Goal: Task Accomplishment & Management: Complete application form

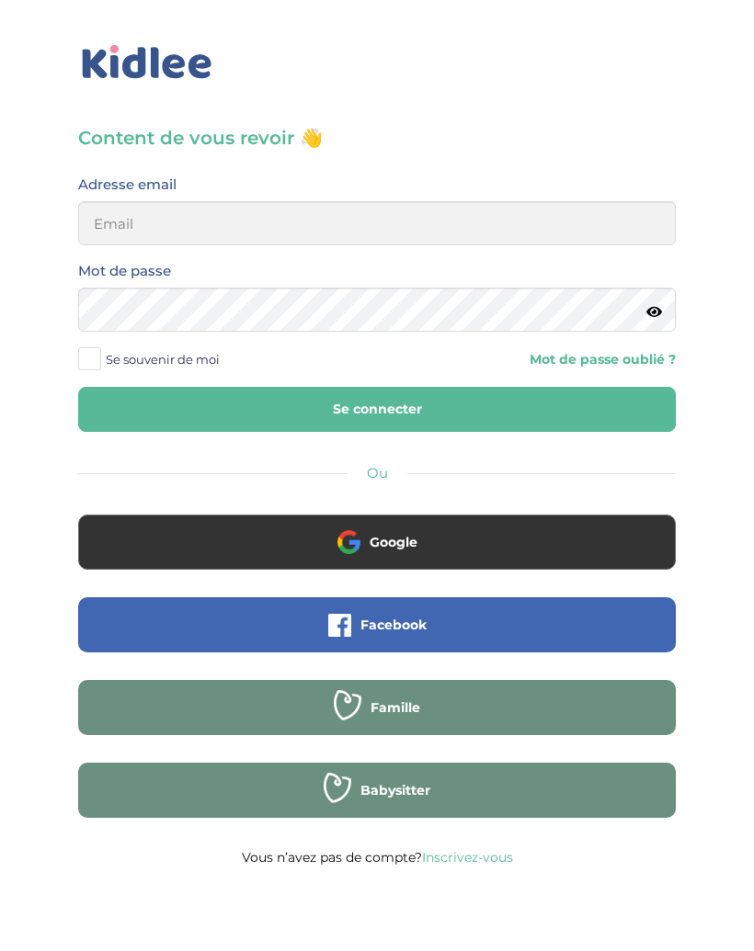
click at [475, 549] on button "Google" at bounding box center [376, 542] width 597 height 55
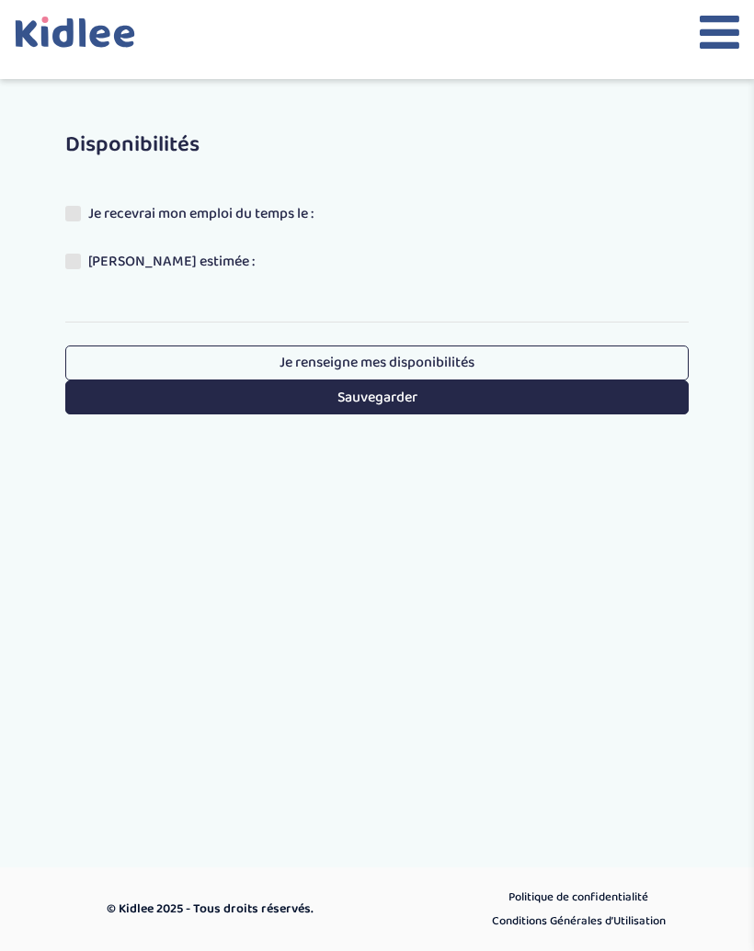
click at [540, 358] on link "Je renseigne mes disponibilités" at bounding box center [376, 363] width 623 height 34
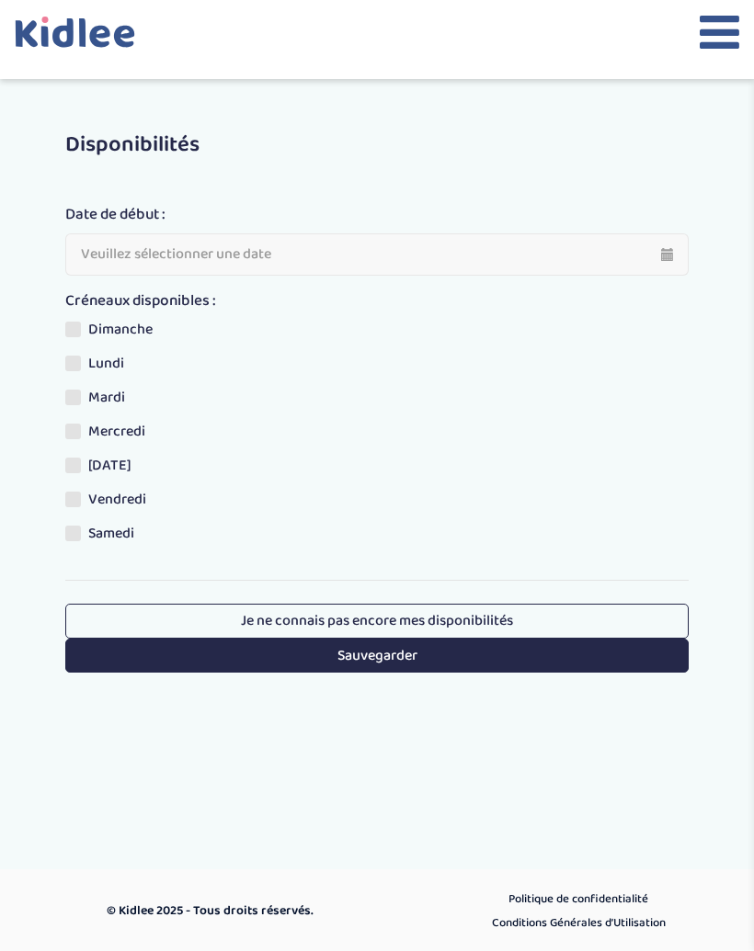
click at [637, 248] on input "text" at bounding box center [376, 254] width 623 height 42
type input "27-08-2025"
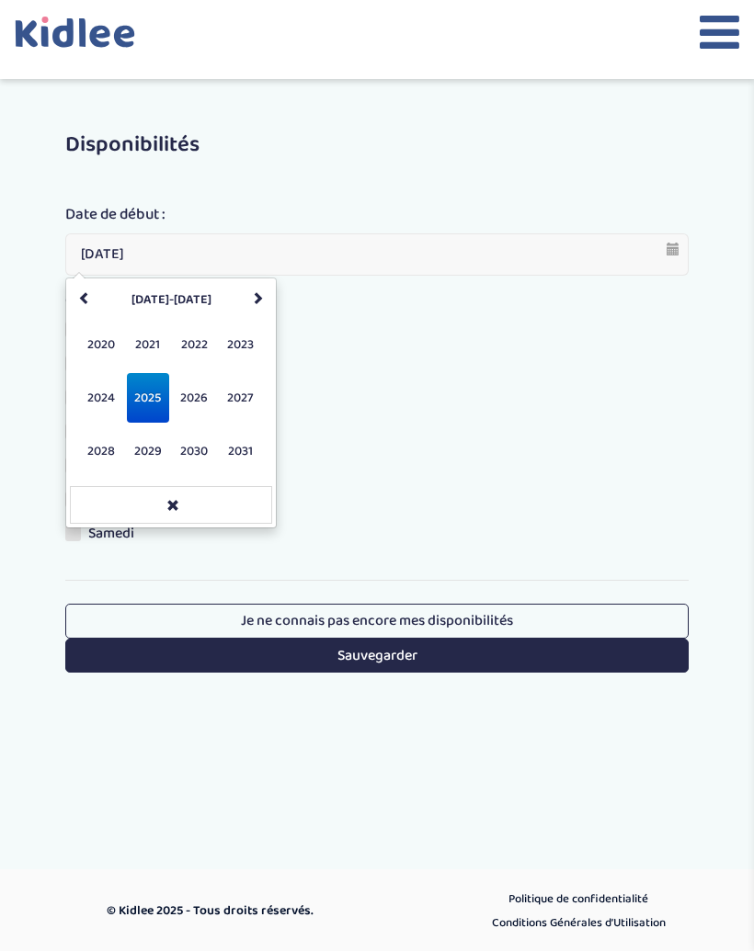
click at [751, 12] on div at bounding box center [377, 39] width 754 height 79
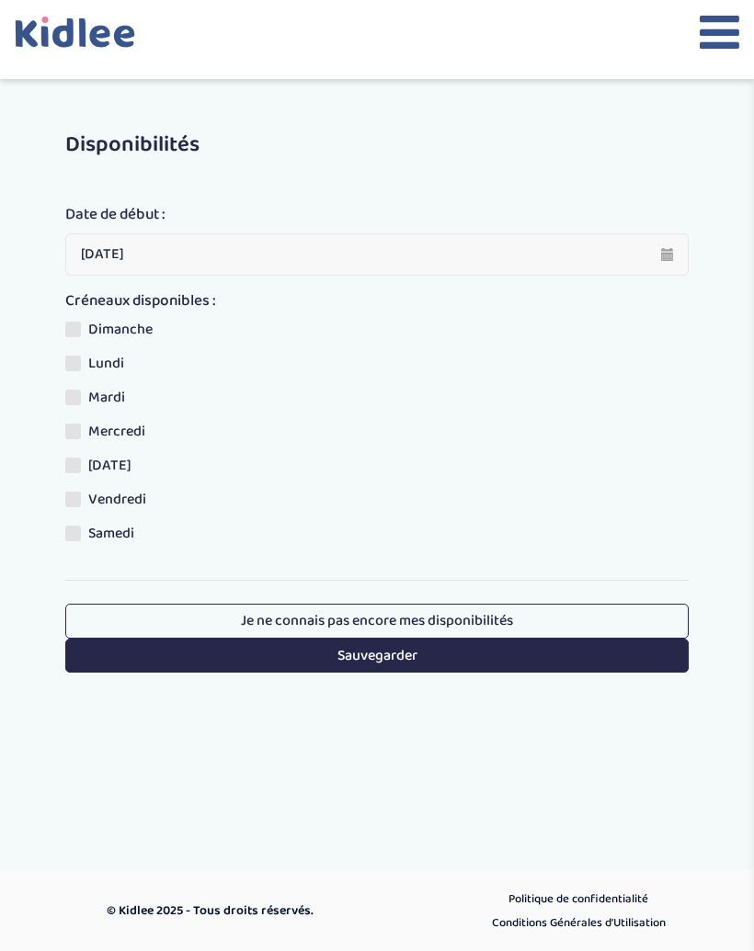
click at [728, 30] on icon at bounding box center [720, 32] width 40 height 46
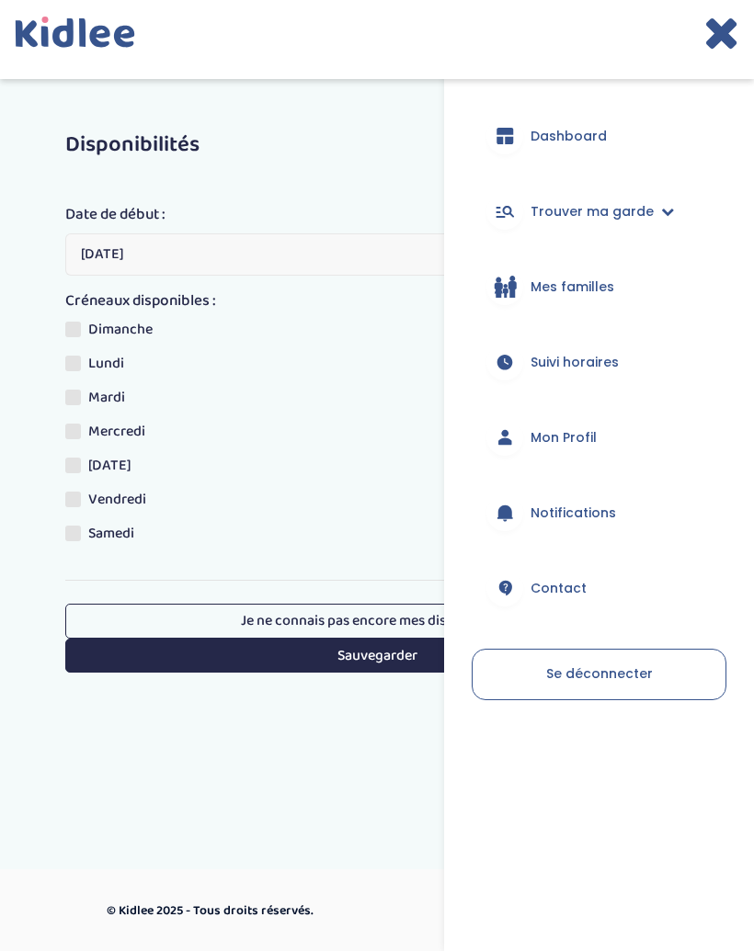
click at [659, 132] on link "Dashboard" at bounding box center [599, 136] width 255 height 66
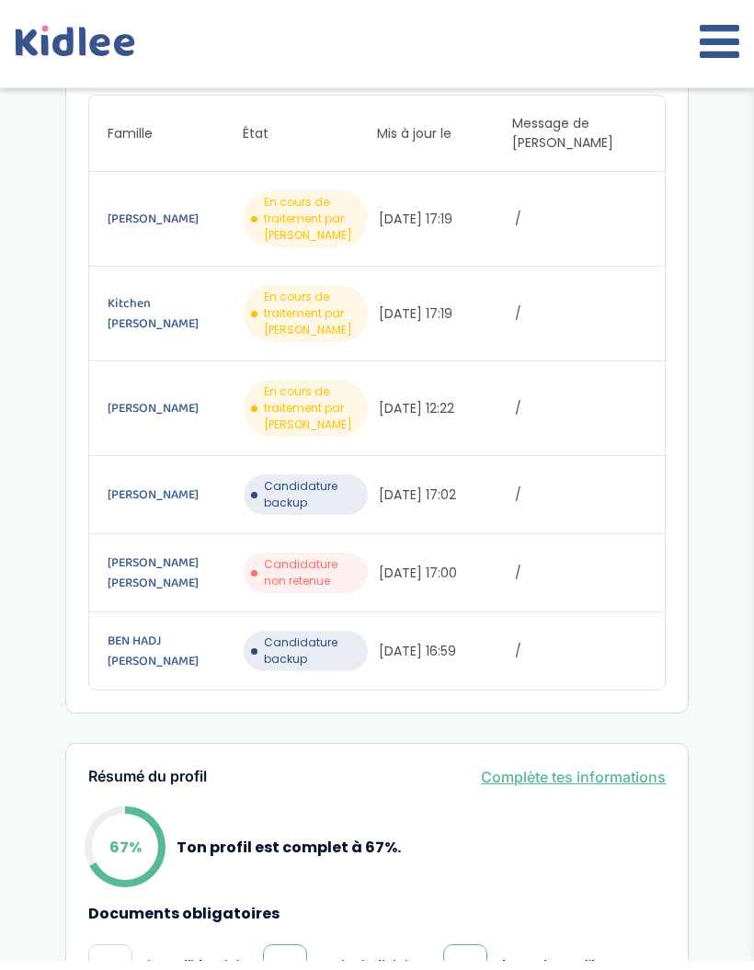
scroll to position [362, 0]
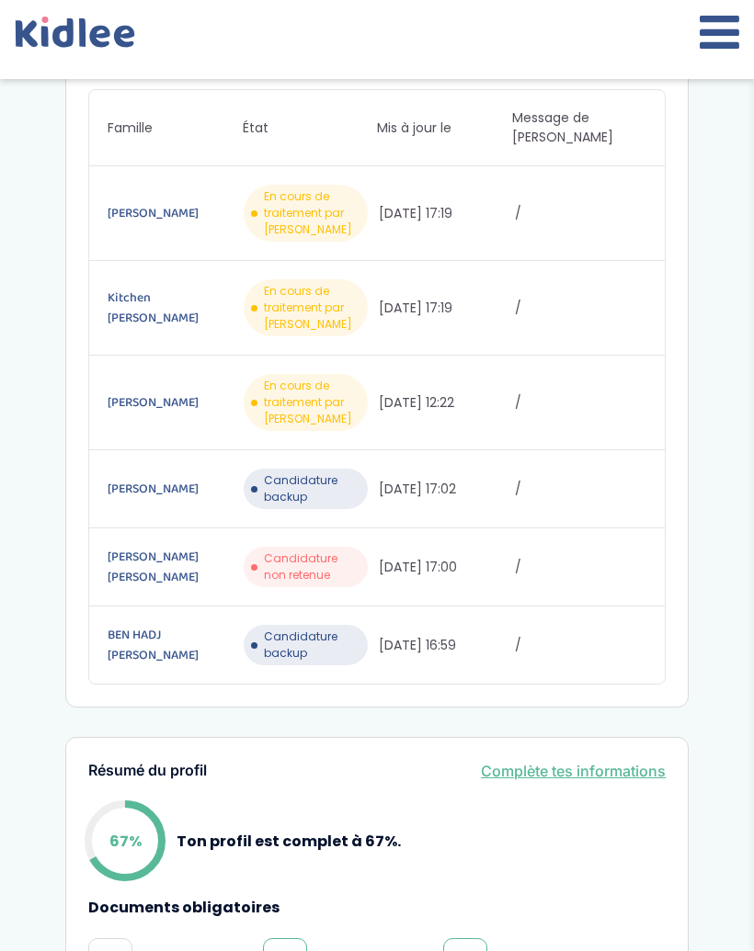
click at [337, 389] on span "En cours de traitement par Kidlee" at bounding box center [312, 403] width 97 height 50
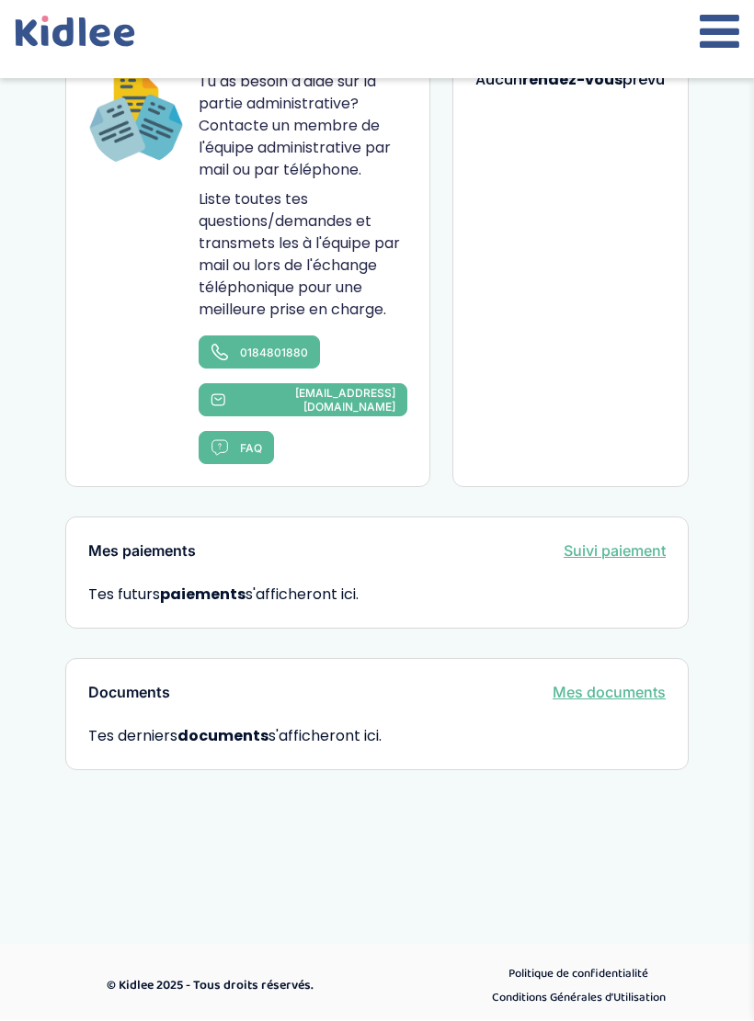
scroll to position [1388, 0]
click at [620, 688] on link "Mes documents" at bounding box center [608, 691] width 113 height 22
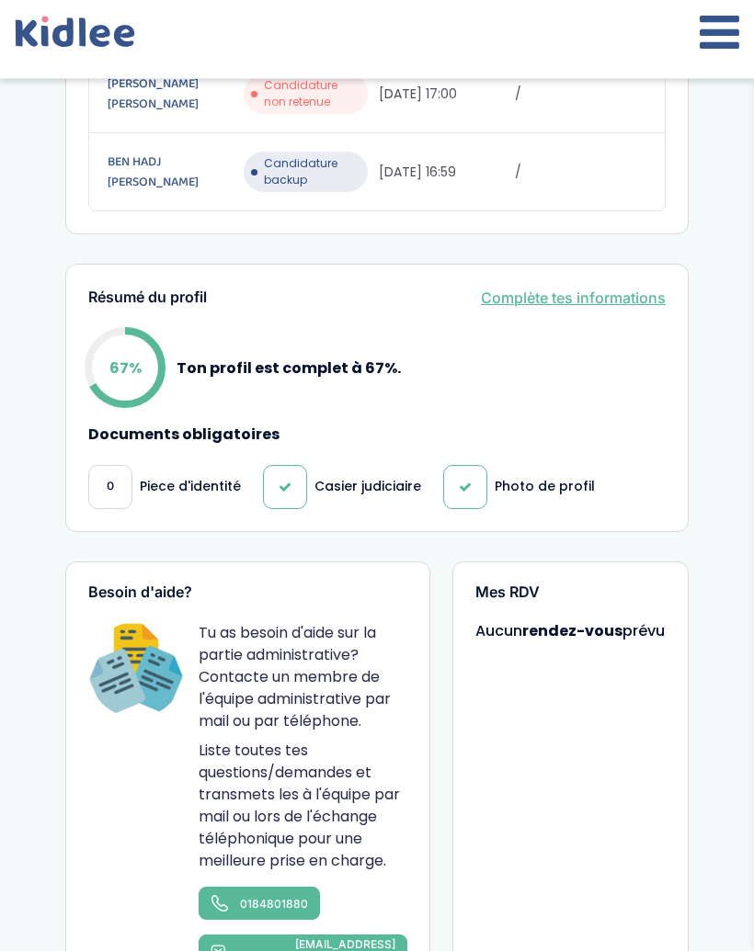
scroll to position [808, 0]
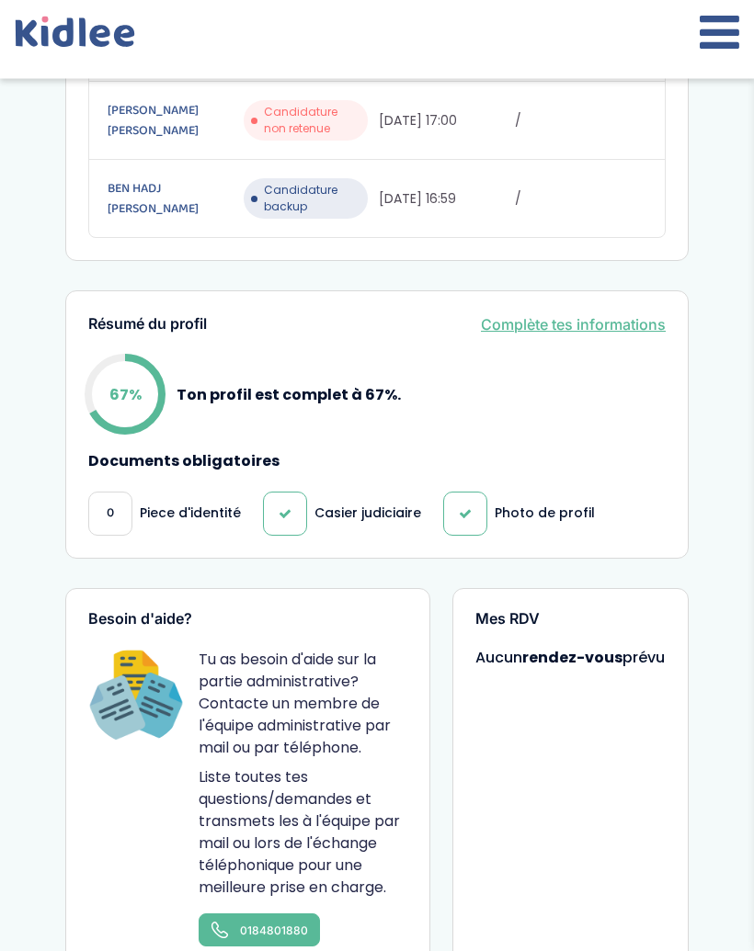
click at [571, 328] on link "Complète tes informations" at bounding box center [573, 325] width 185 height 22
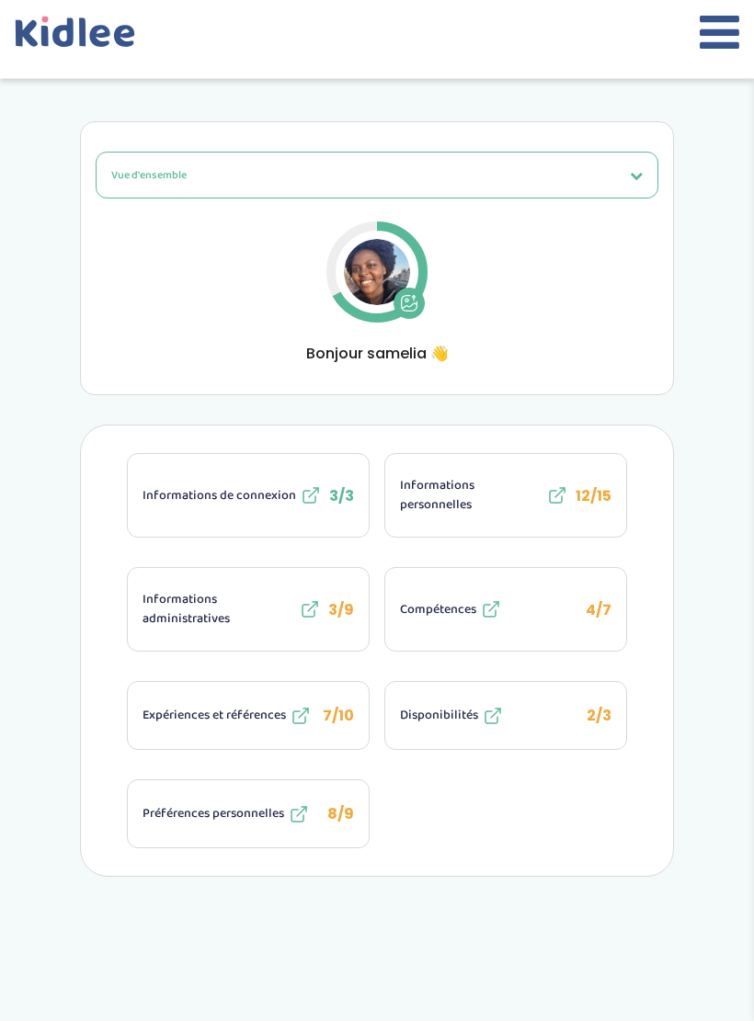
scroll to position [32, 0]
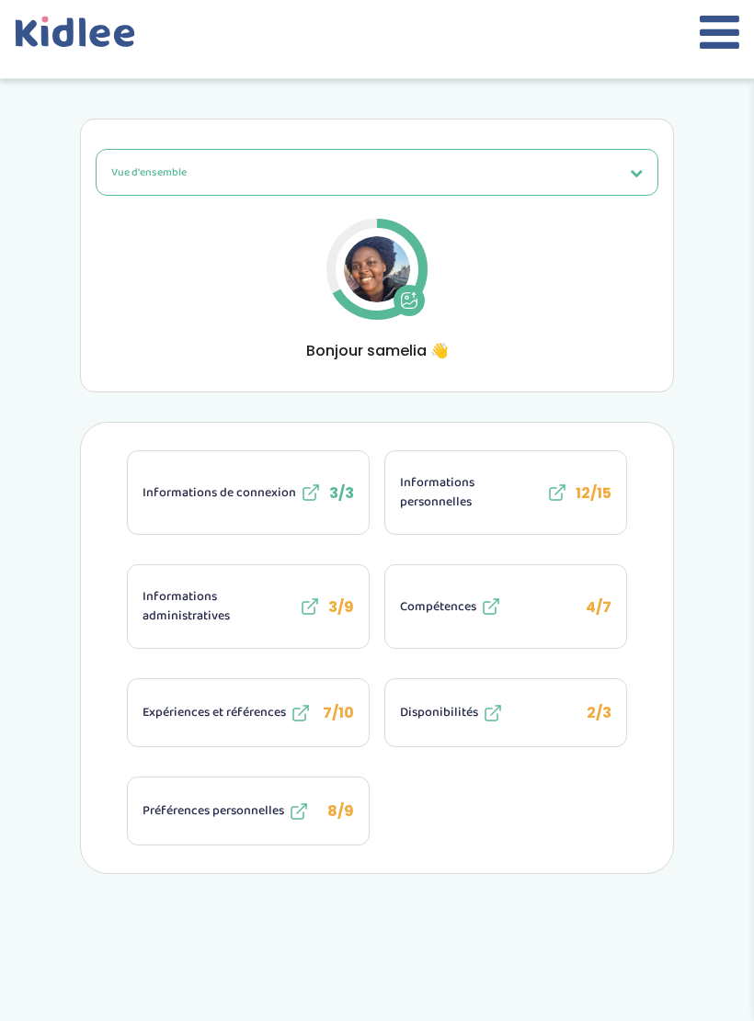
click at [599, 498] on span "12/15" at bounding box center [593, 494] width 36 height 21
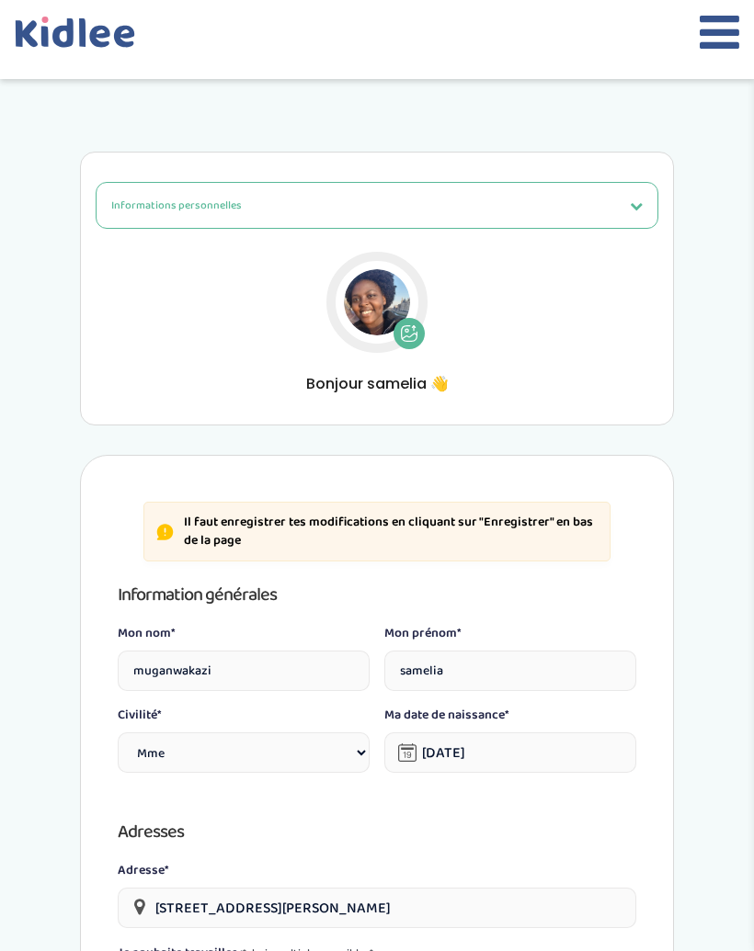
select select "1"
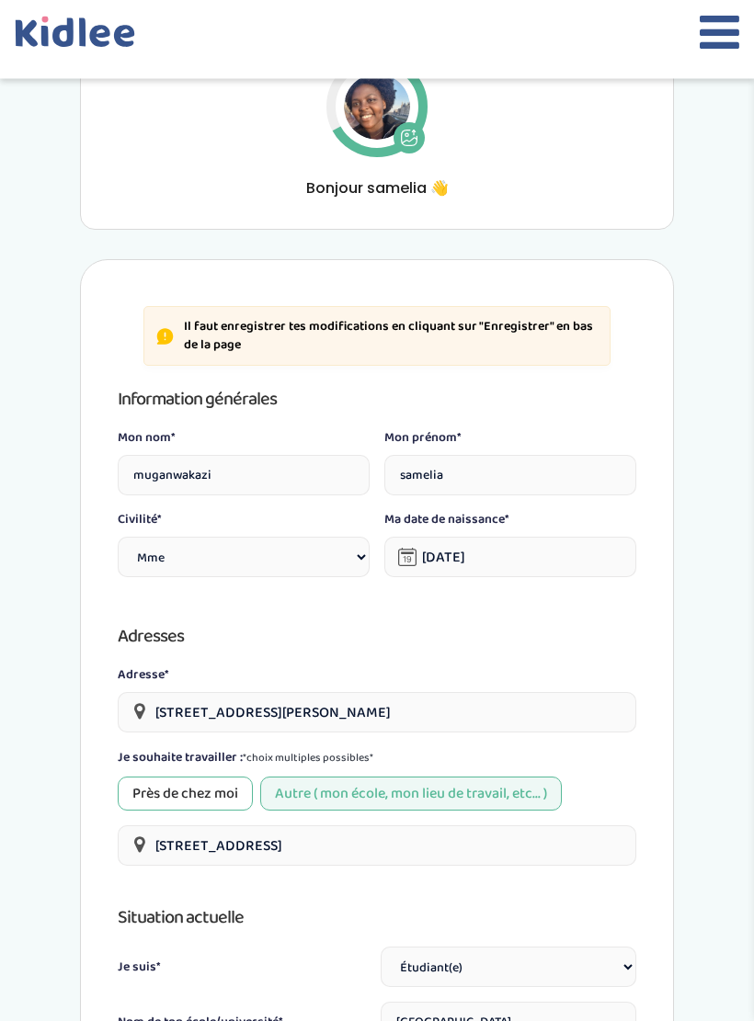
scroll to position [199, 0]
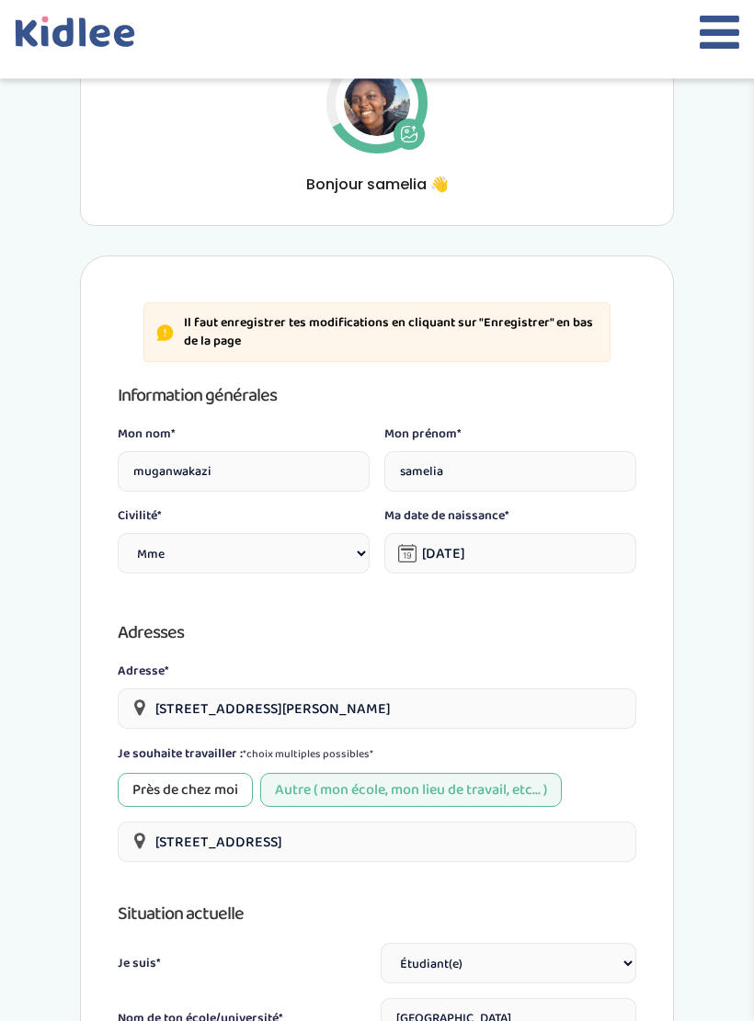
click at [291, 471] on input "muganwakazi" at bounding box center [244, 472] width 252 height 40
type input "m"
type input "Ndabarushingingo"
click at [505, 469] on input "samelia" at bounding box center [510, 472] width 252 height 40
type input "s"
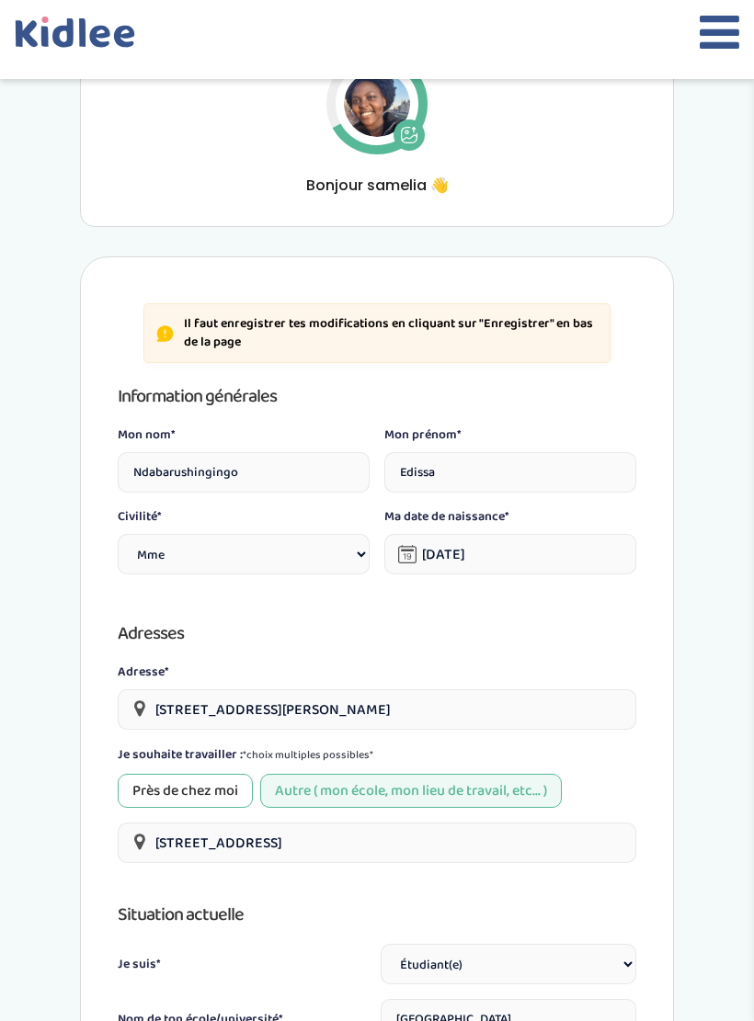
click at [549, 634] on h3 "Adresses" at bounding box center [377, 633] width 518 height 29
click at [543, 480] on input "Edissa" at bounding box center [510, 472] width 252 height 40
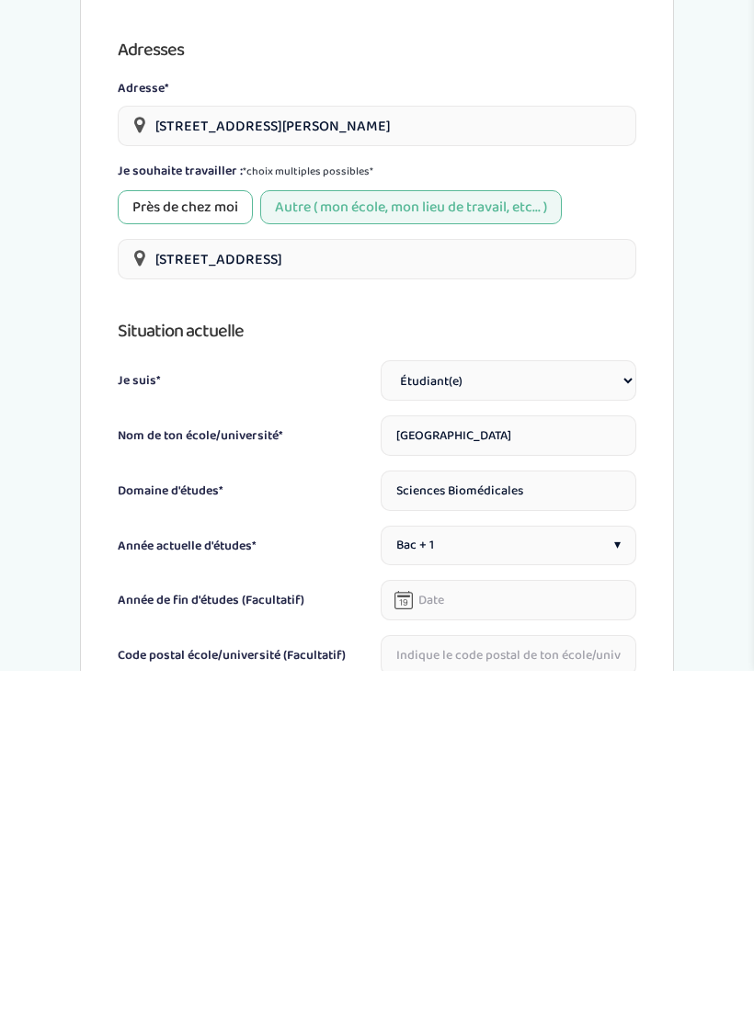
scroll to position [433, 0]
click at [353, 666] on div "Situation actuelle Je suis* Étudiant(e) Salarié Professionnel(le) de la petite …" at bounding box center [377, 845] width 518 height 359
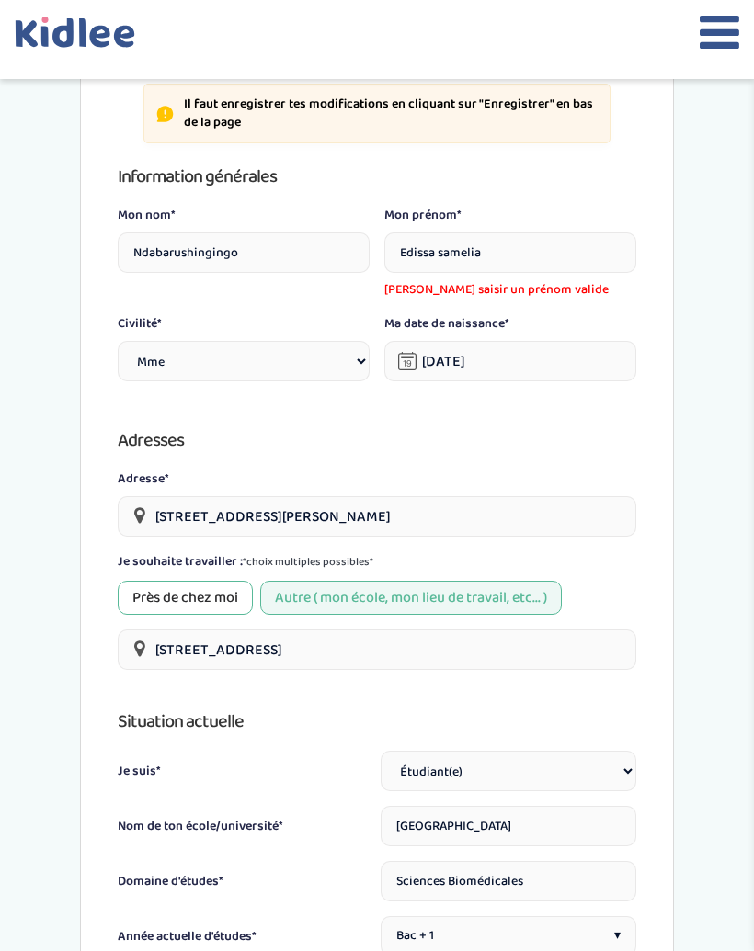
scroll to position [417, 0]
click at [440, 257] on input "Edissa samelia" at bounding box center [510, 253] width 252 height 40
click at [672, 571] on div "Il faut enregistrer tes modifications en cliquant sur "Enregistrer" en bas de l…" at bounding box center [377, 865] width 594 height 1655
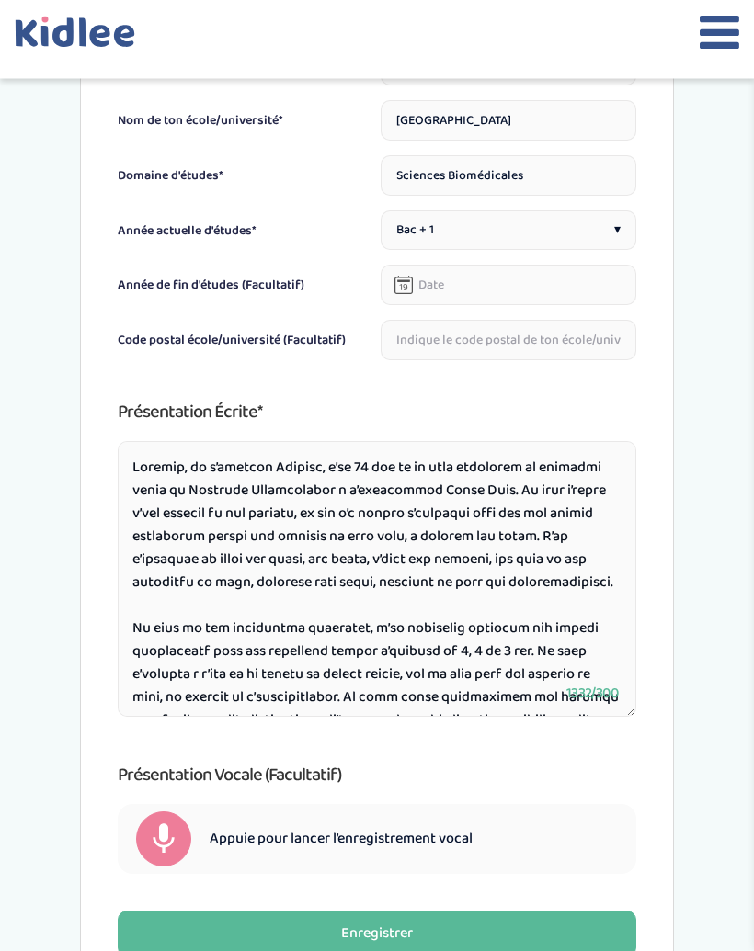
scroll to position [0, 0]
click at [312, 474] on textarea at bounding box center [377, 580] width 518 height 276
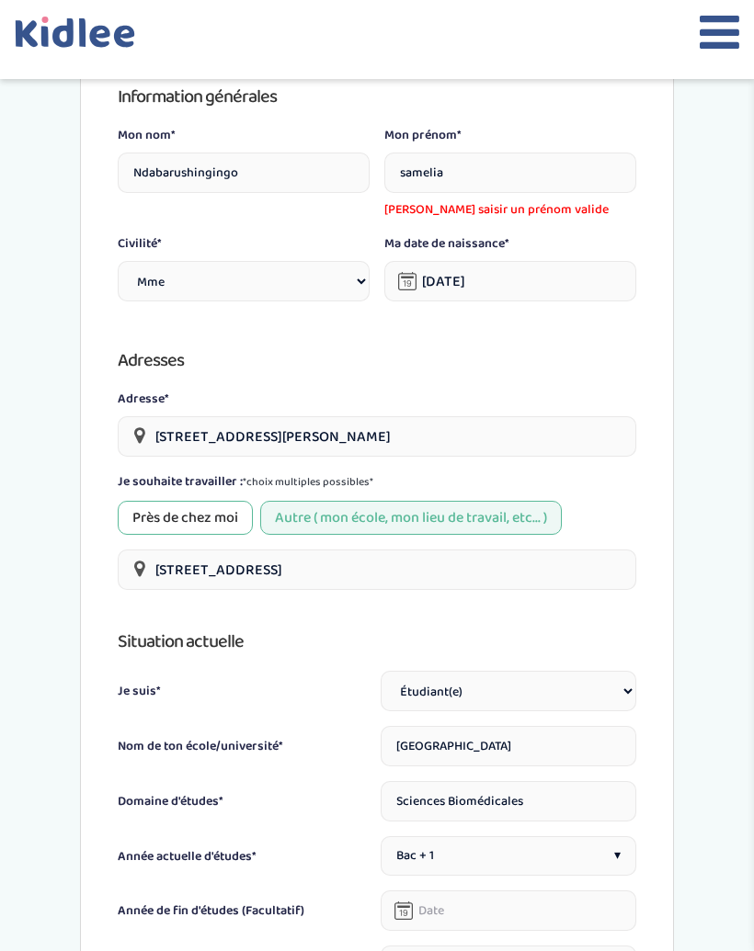
scroll to position [495, 0]
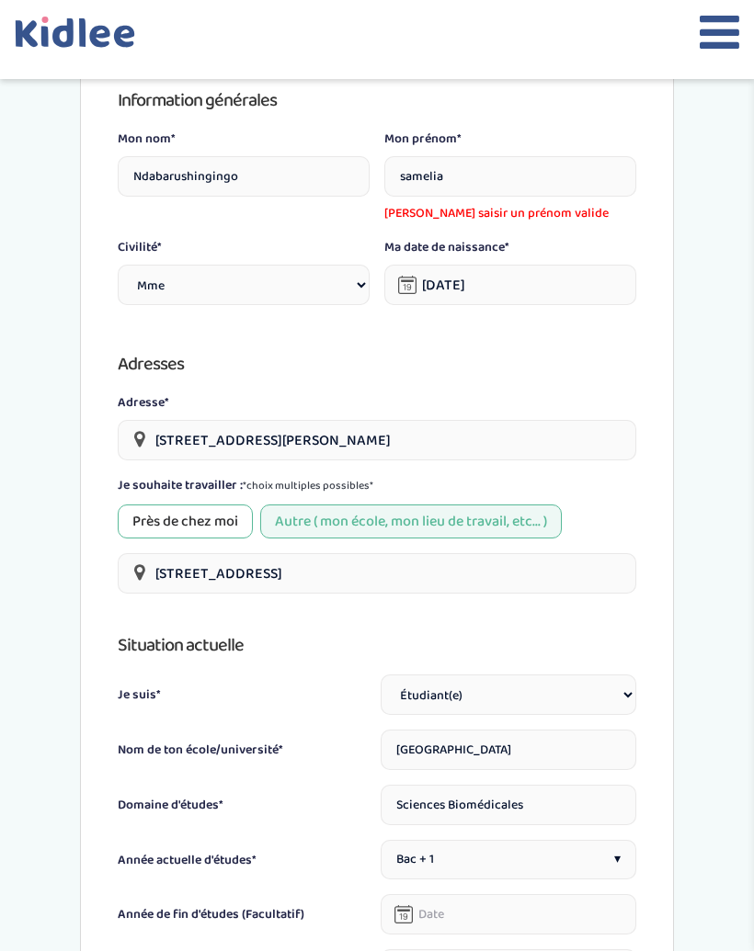
click at [414, 182] on input "samelia" at bounding box center [510, 176] width 252 height 40
click at [657, 292] on div "Il faut enregistrer tes modifications en cliquant sur "Enregistrer" en bas de l…" at bounding box center [377, 787] width 594 height 1655
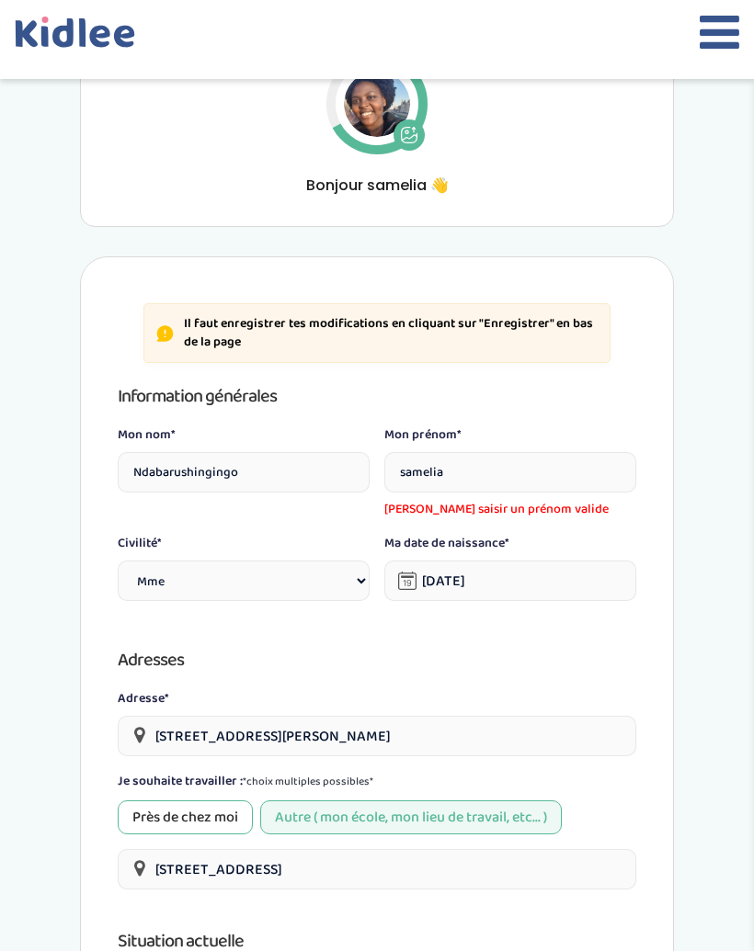
scroll to position [198, 0]
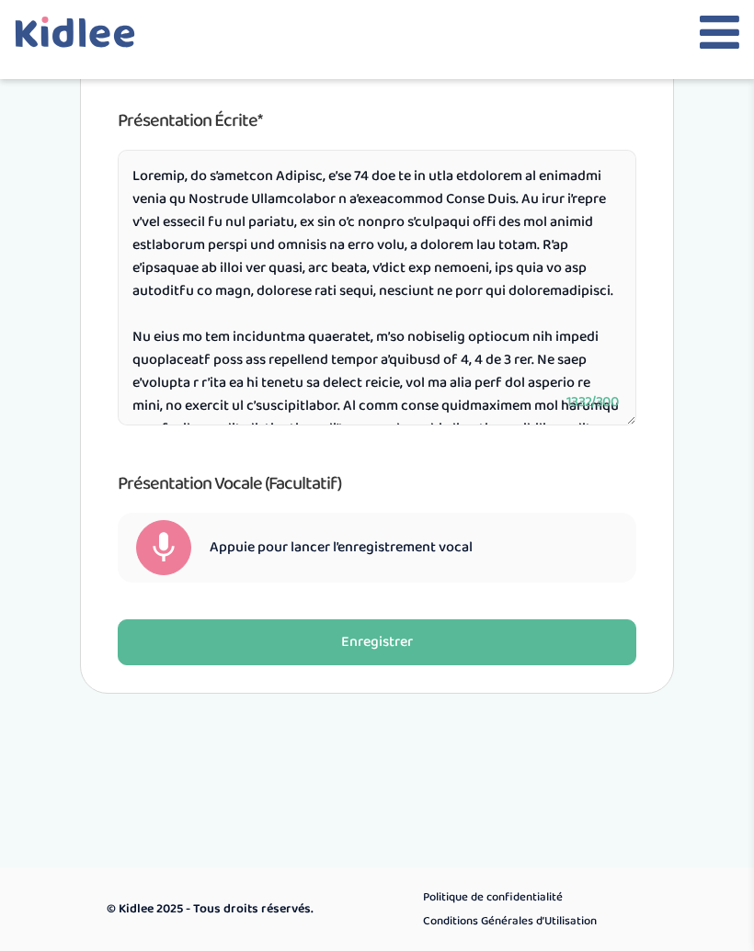
click at [510, 658] on button "Enregistrer" at bounding box center [377, 643] width 518 height 46
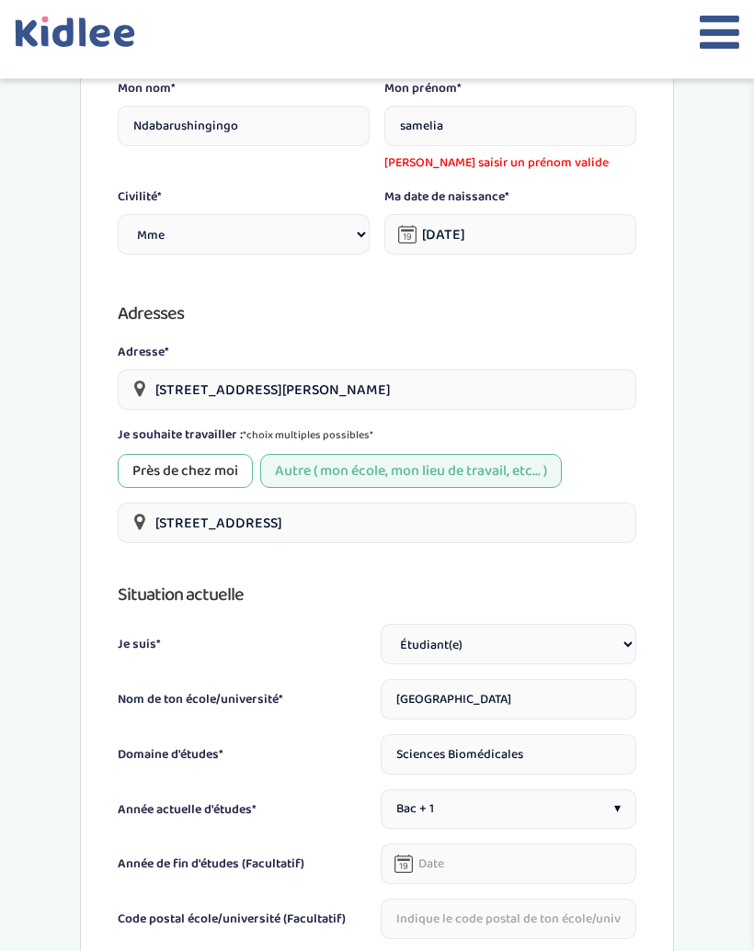
scroll to position [457, 0]
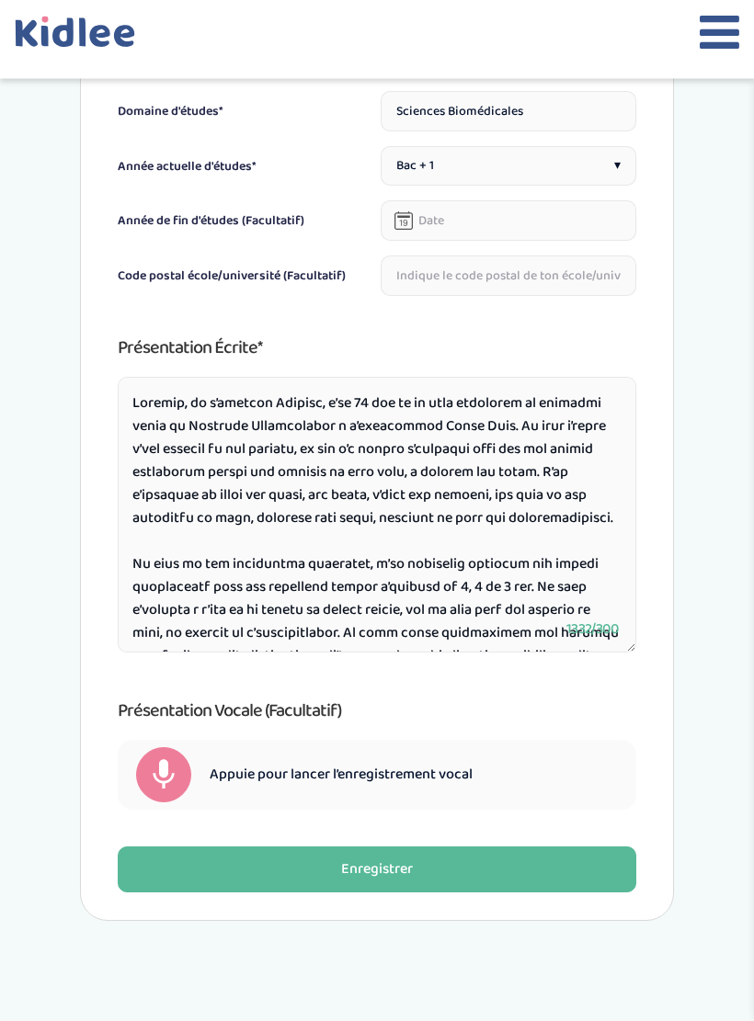
click at [462, 863] on button "Enregistrer" at bounding box center [377, 871] width 518 height 46
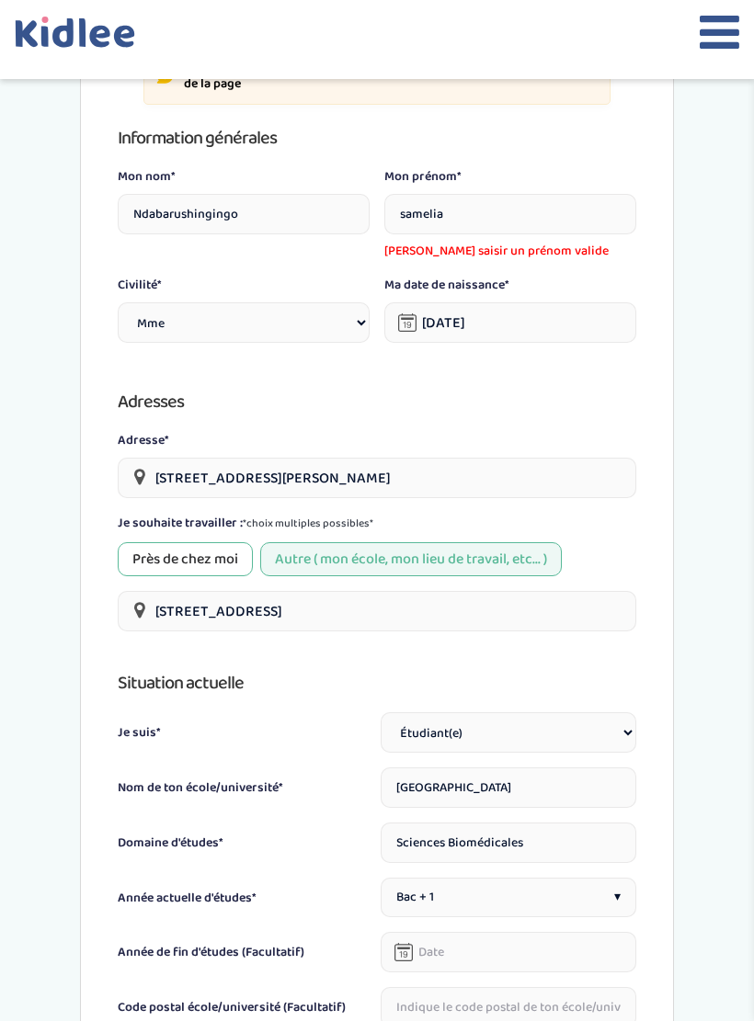
click at [410, 222] on input "samelia" at bounding box center [510, 214] width 252 height 40
click at [409, 210] on input "samelia" at bounding box center [510, 214] width 252 height 40
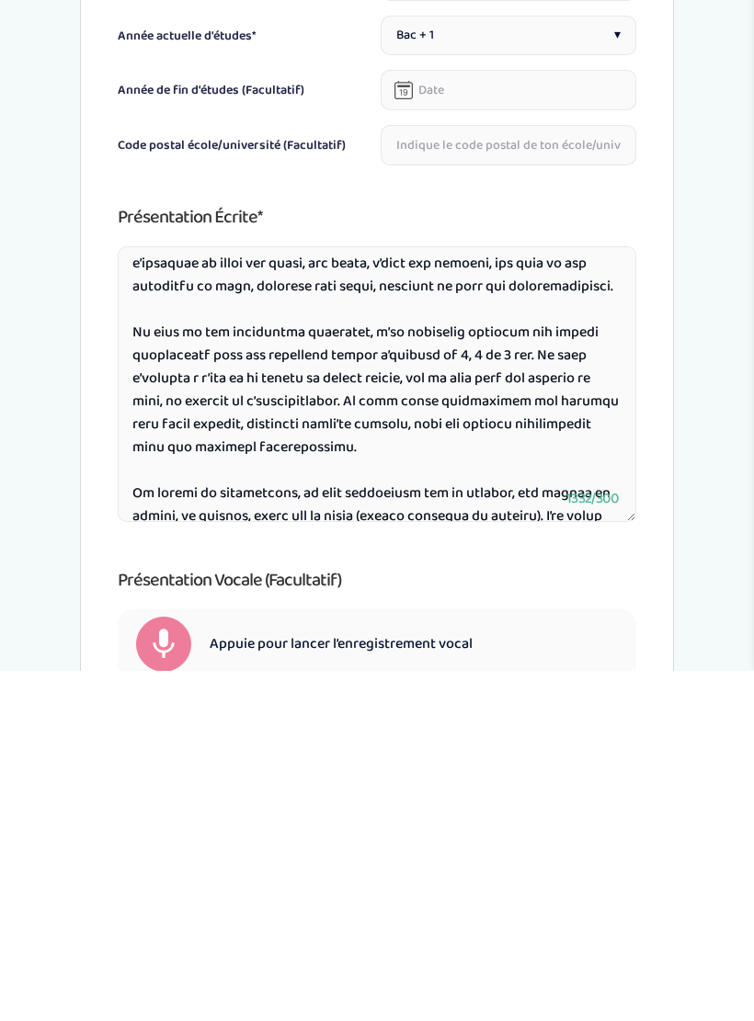
scroll to position [112, 0]
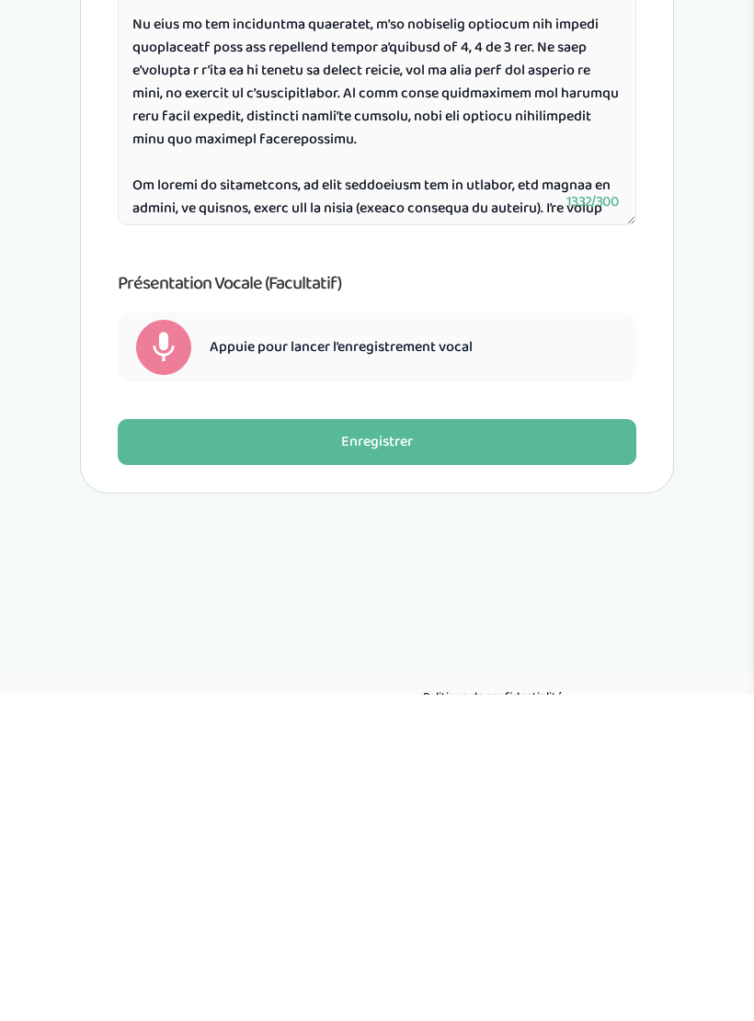
click at [577, 746] on button "Enregistrer" at bounding box center [377, 769] width 518 height 46
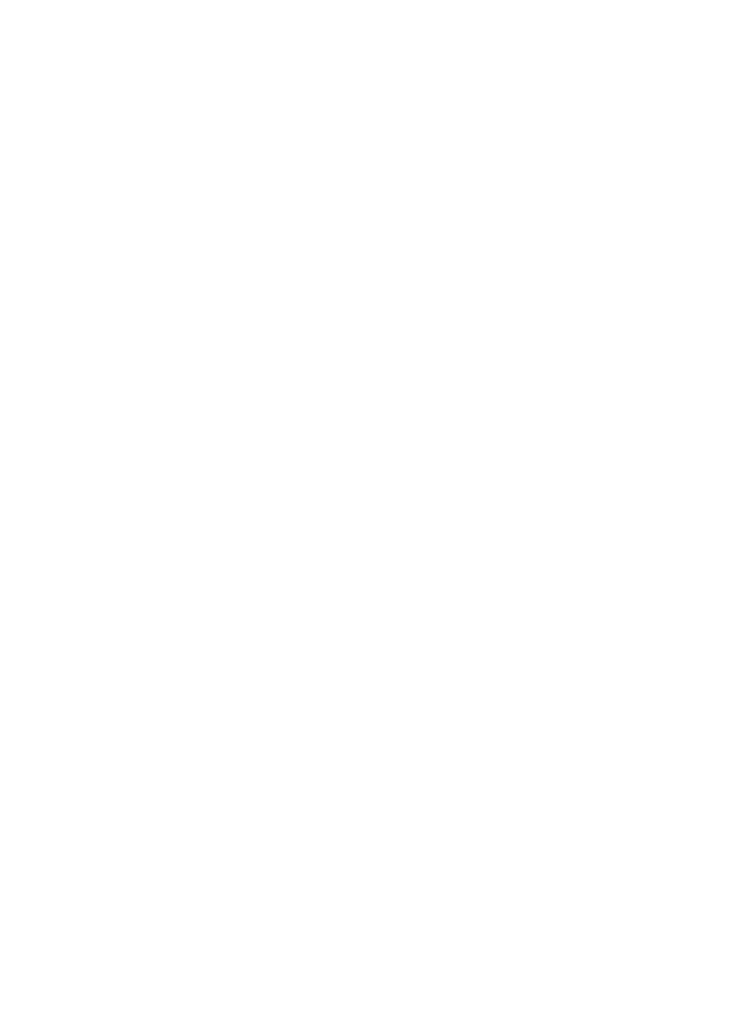
scroll to position [194, 0]
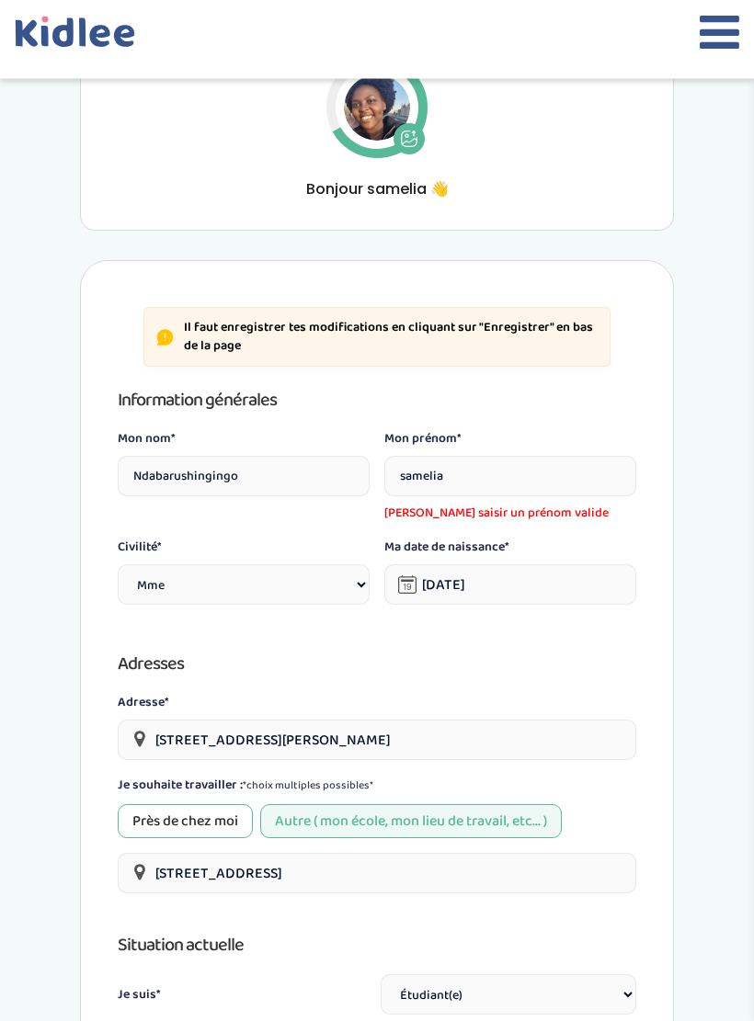
click at [556, 470] on input "samelia" at bounding box center [510, 477] width 252 height 40
type input "s"
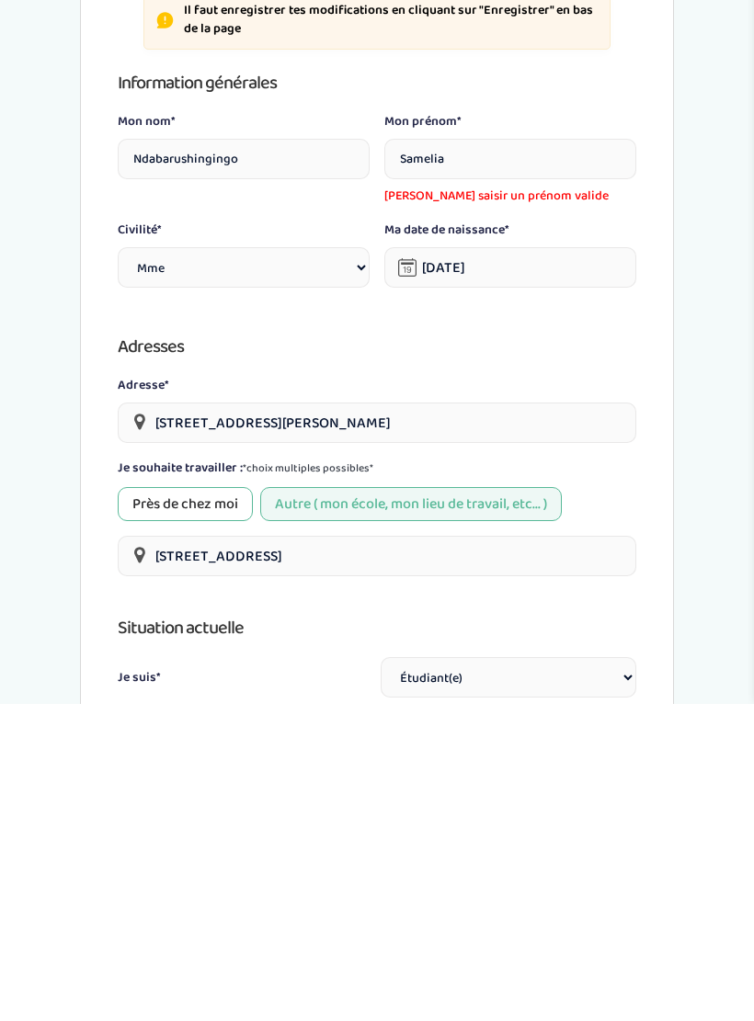
scroll to position [197, 0]
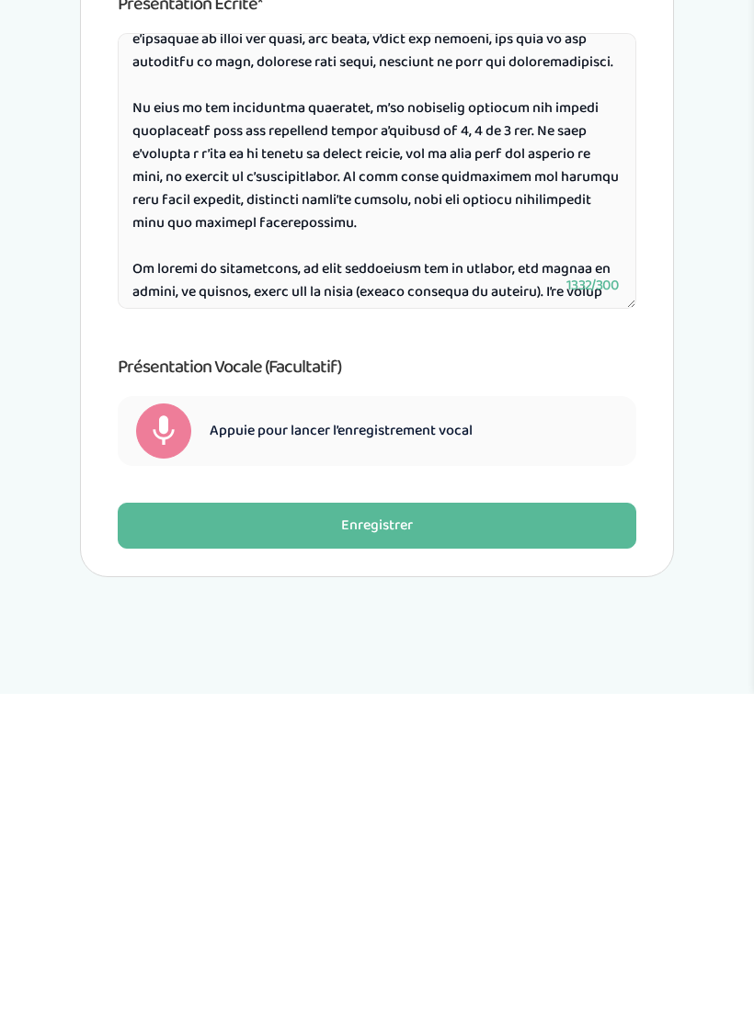
click at [554, 830] on button "Enregistrer" at bounding box center [377, 853] width 518 height 46
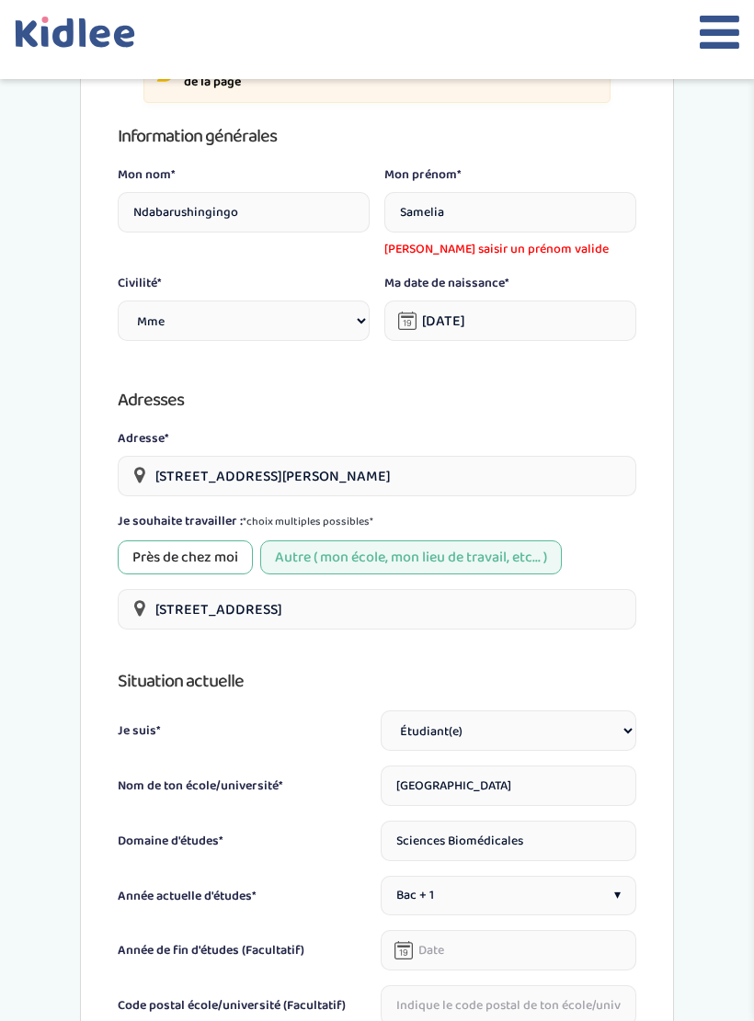
scroll to position [457, 0]
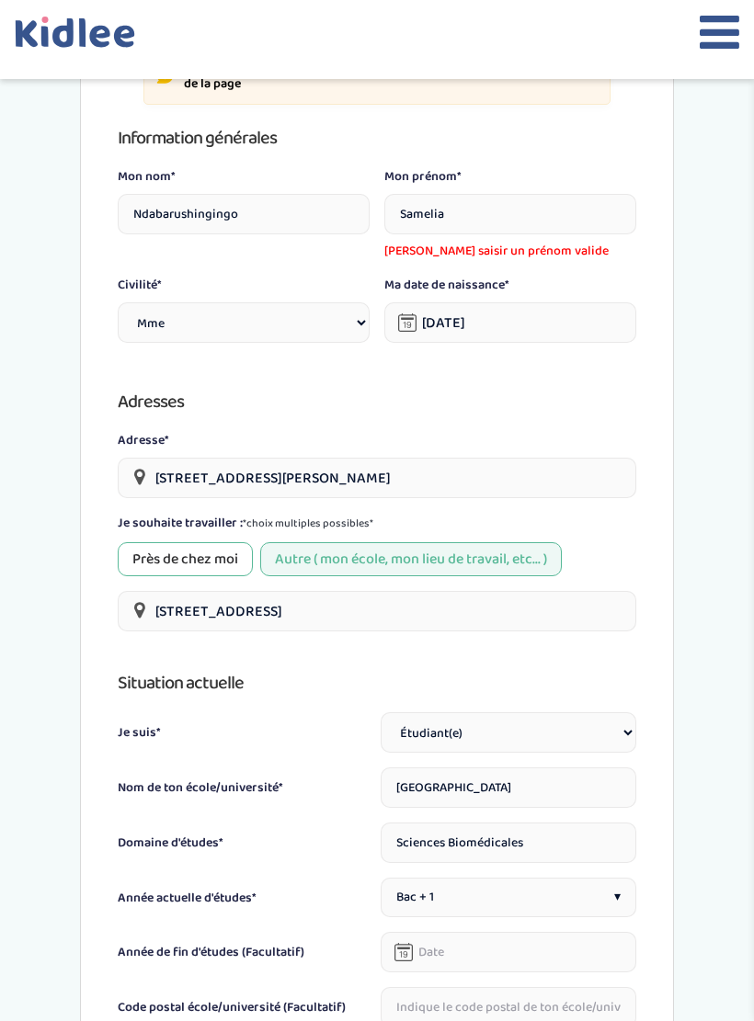
click at [302, 233] on input "Ndabarushingingo" at bounding box center [244, 214] width 252 height 40
click at [506, 216] on input "Samelia" at bounding box center [510, 214] width 252 height 40
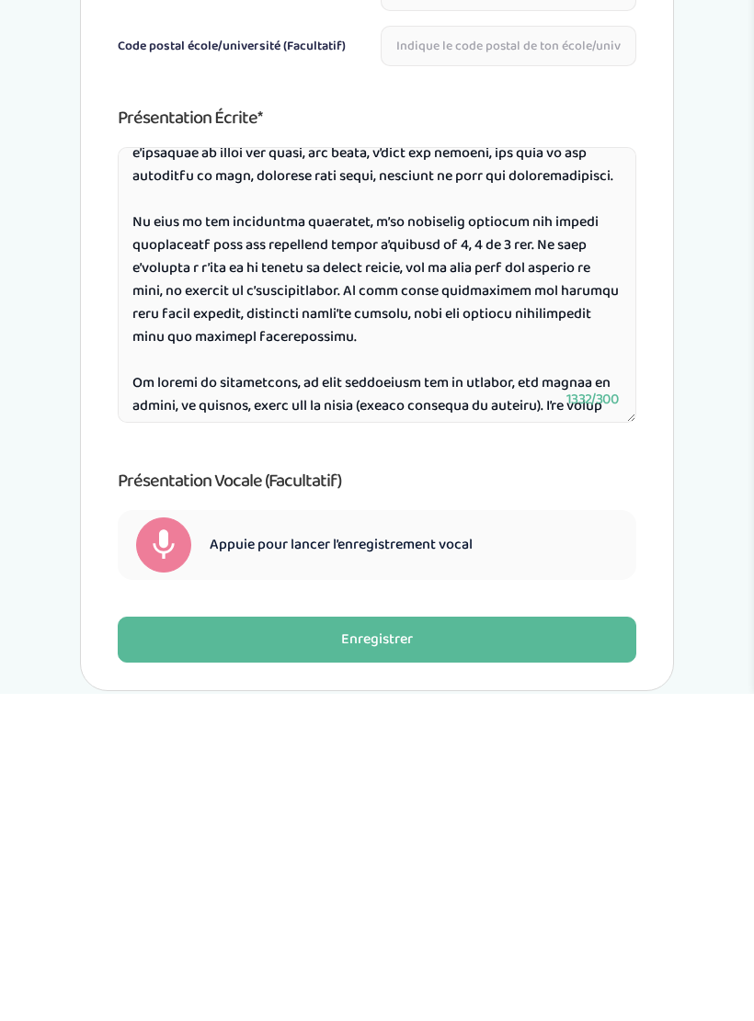
type input "Samelia"
click at [494, 671] on div "Il faut enregistrer tes modifications en cliquant sur "Enregistrer" en bas de l…" at bounding box center [377, 191] width 594 height 1655
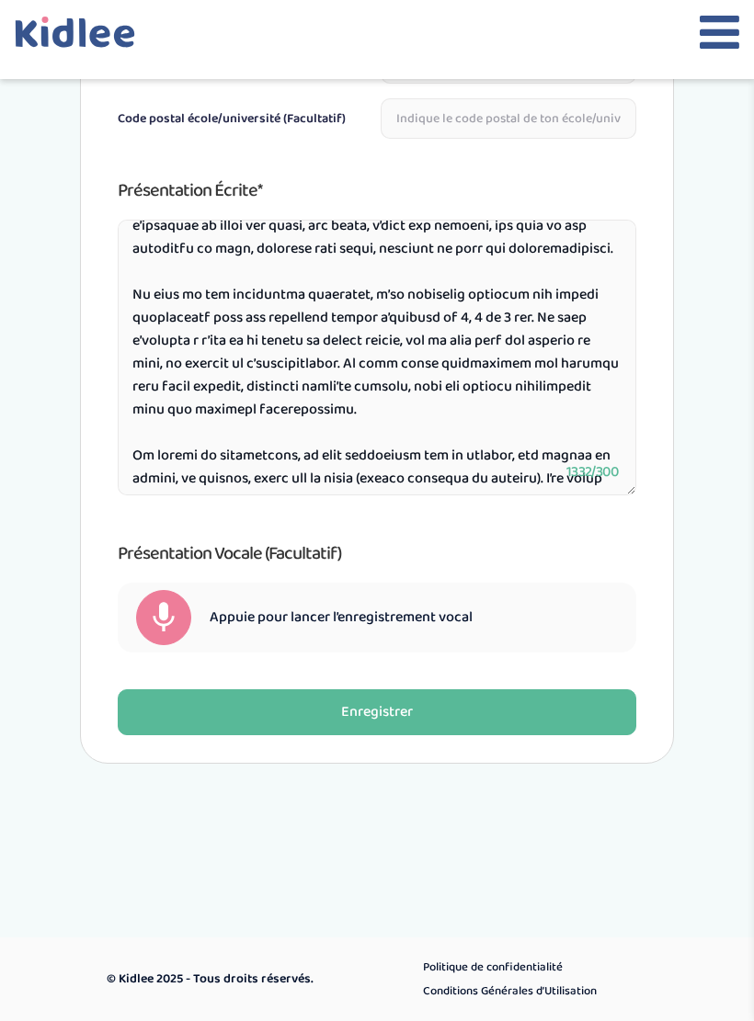
click at [503, 710] on button "Enregistrer" at bounding box center [377, 712] width 518 height 46
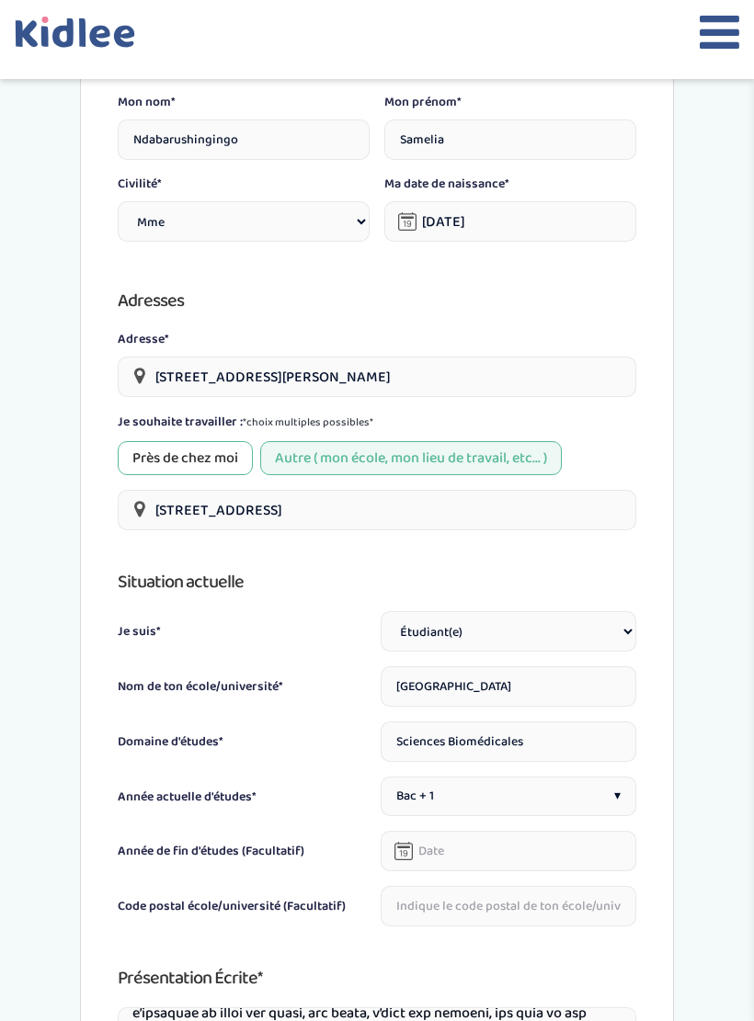
scroll to position [533, 0]
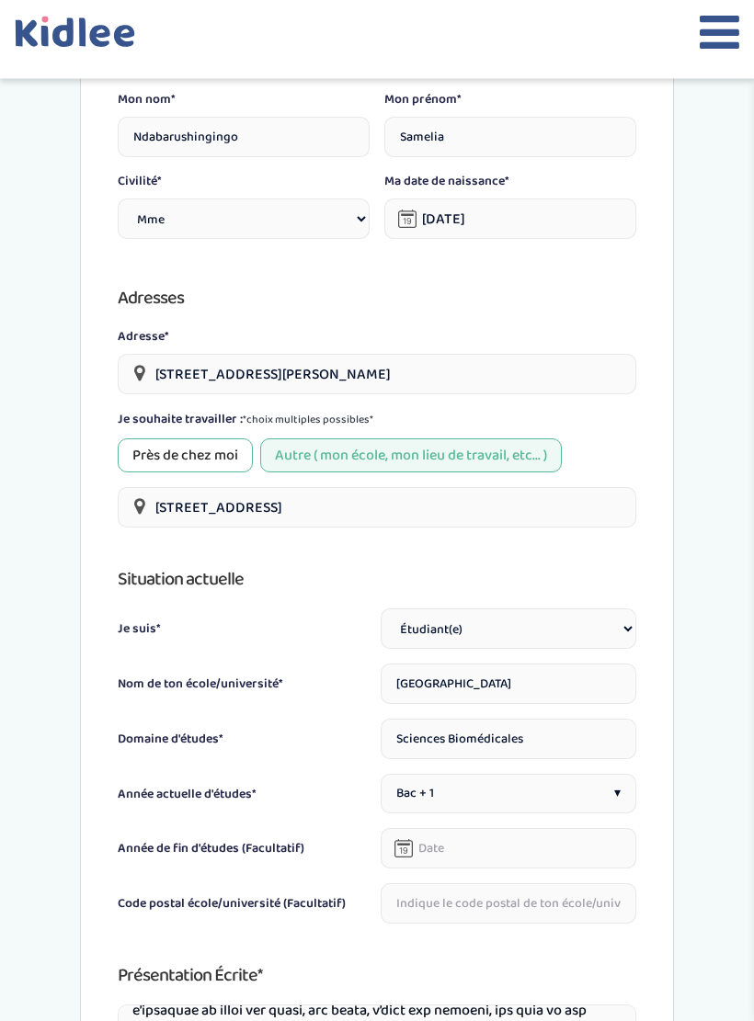
click at [595, 910] on input "text" at bounding box center [509, 904] width 256 height 40
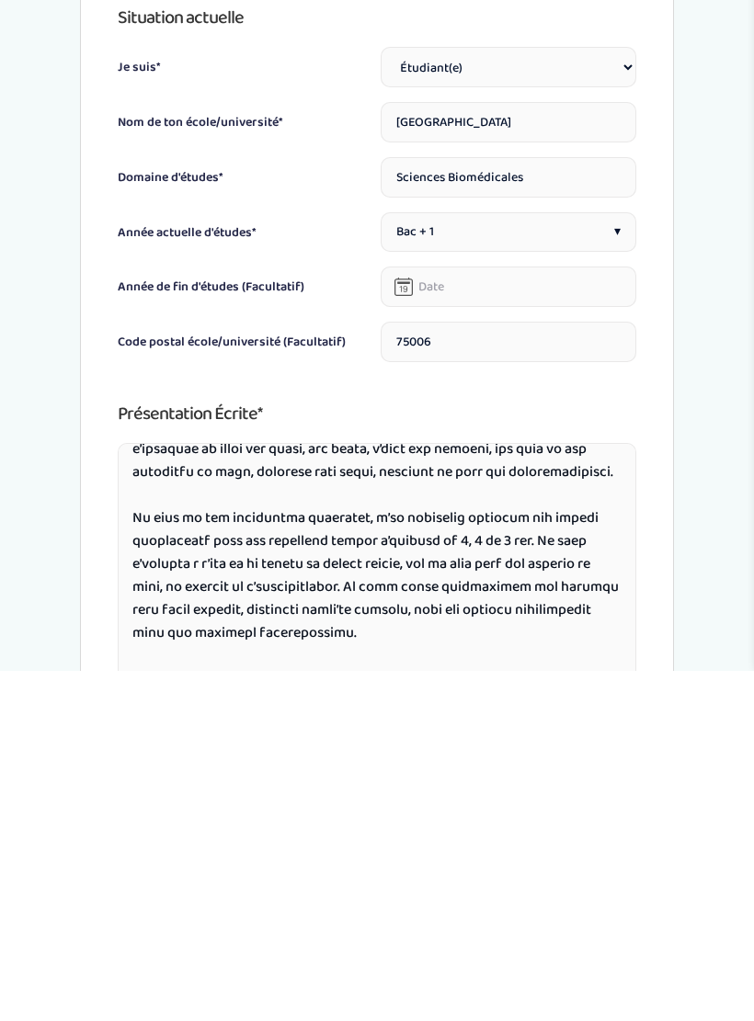
type input "75006"
click at [706, 564] on div "Informations personnelles Vue d'ensemble Informations de connexion Informations…" at bounding box center [377, 362] width 678 height 1977
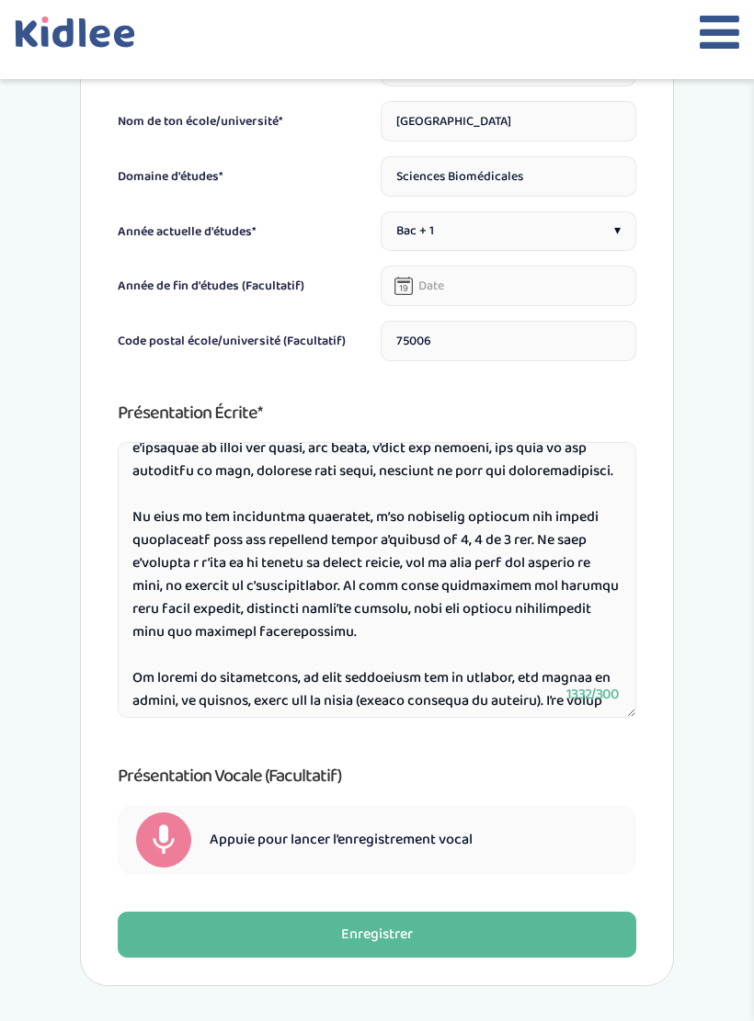
click at [481, 940] on button "Enregistrer" at bounding box center [377, 935] width 518 height 46
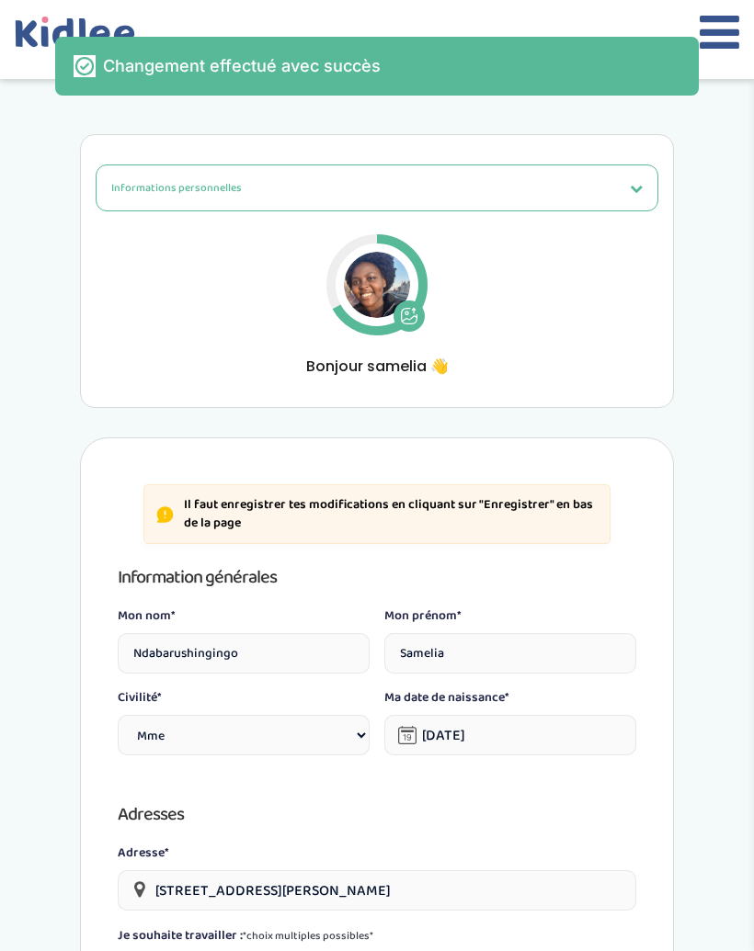
scroll to position [0, 0]
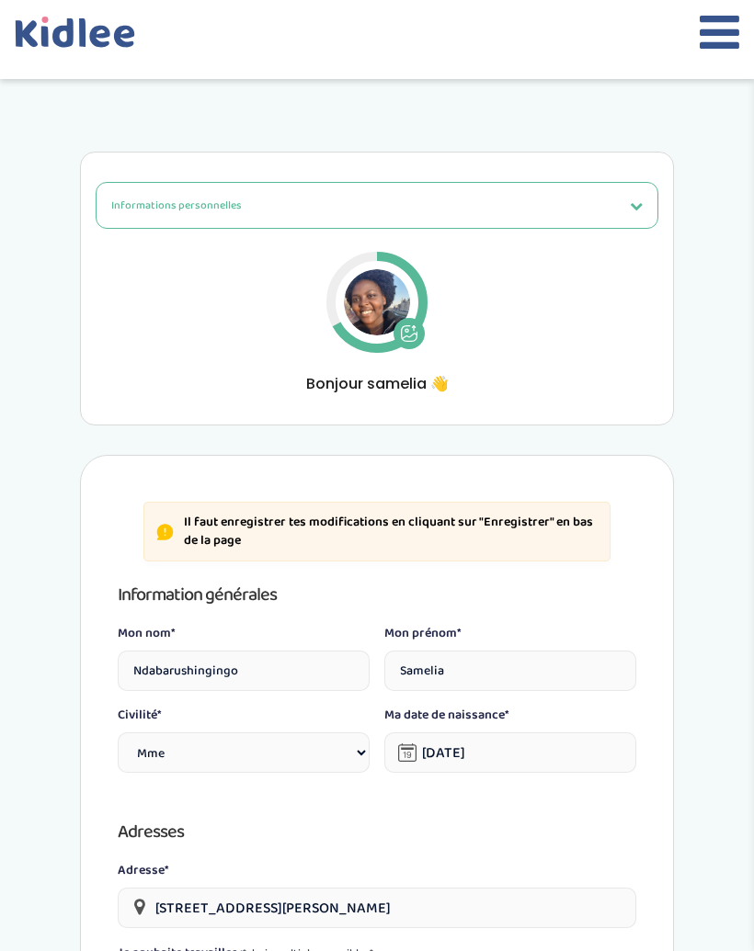
click at [620, 208] on button "Informations personnelles" at bounding box center [377, 205] width 563 height 47
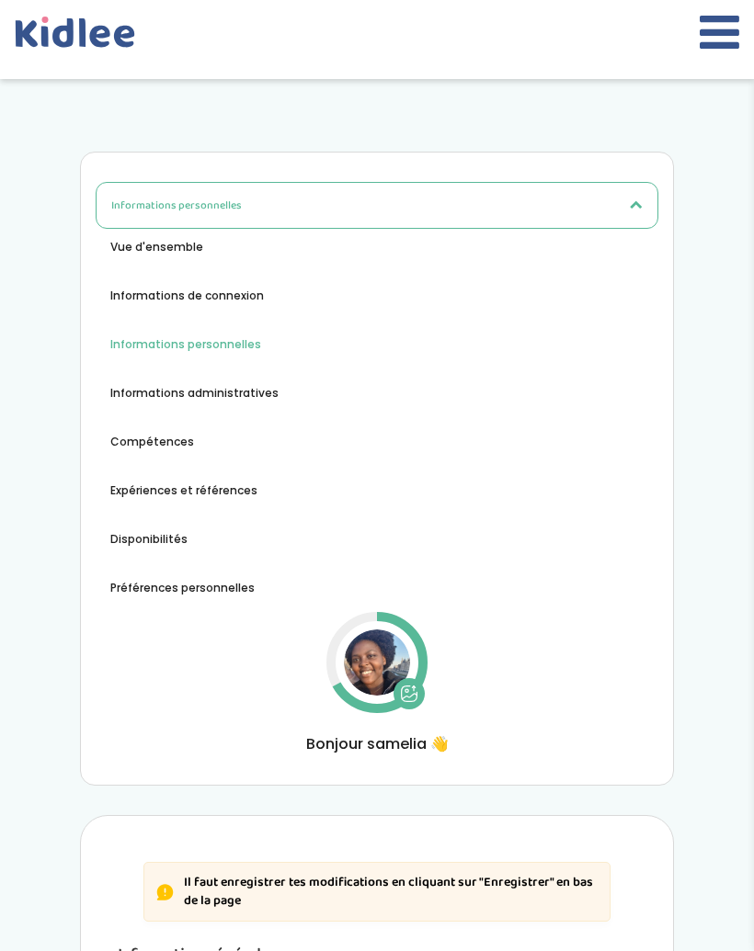
click at [240, 398] on span "Informations administratives" at bounding box center [194, 393] width 168 height 17
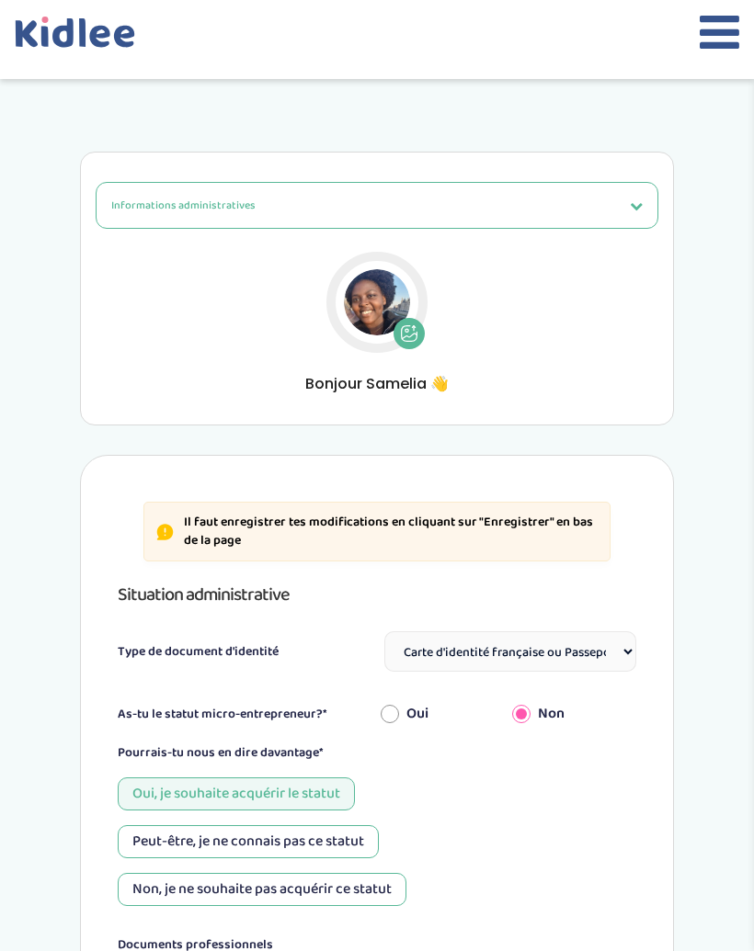
select select "Carte d'identité française ou Passeport français daté de moins de 5 ans"
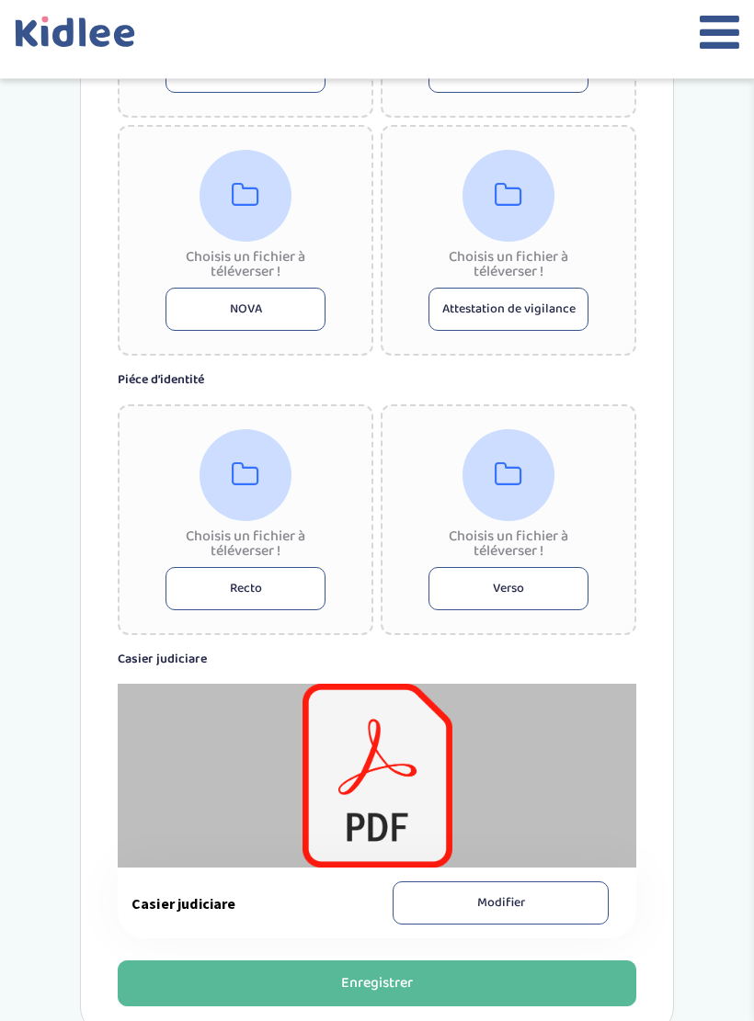
scroll to position [1083, 0]
click at [540, 580] on button "Verso" at bounding box center [508, 588] width 160 height 43
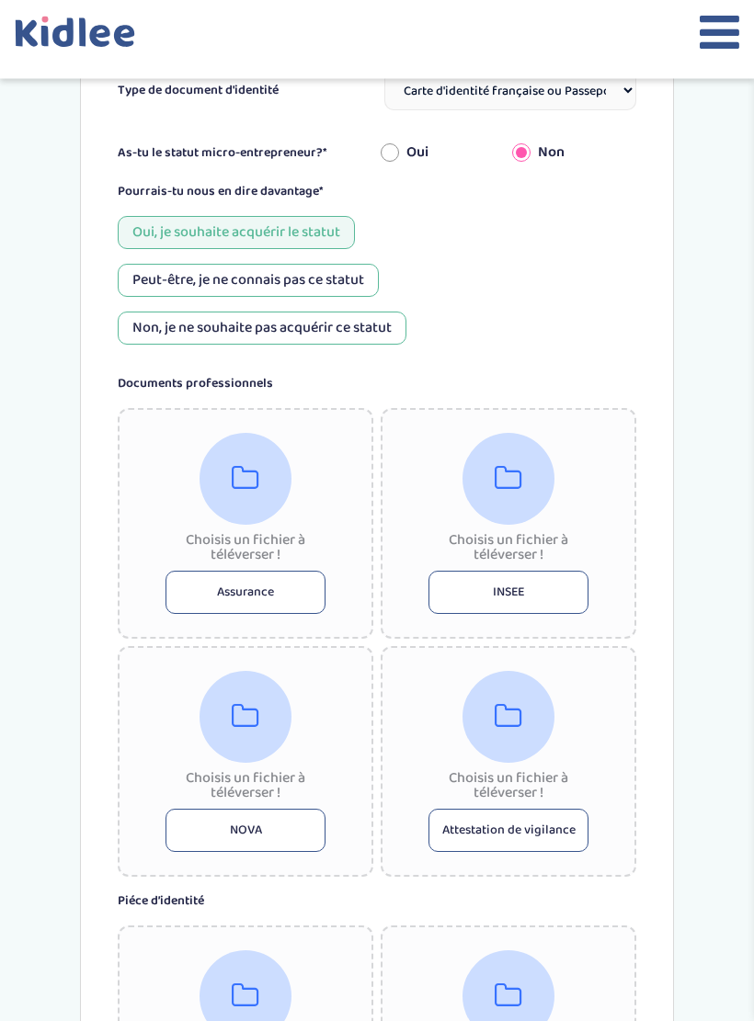
scroll to position [562, 0]
click at [529, 479] on div at bounding box center [508, 479] width 92 height 92
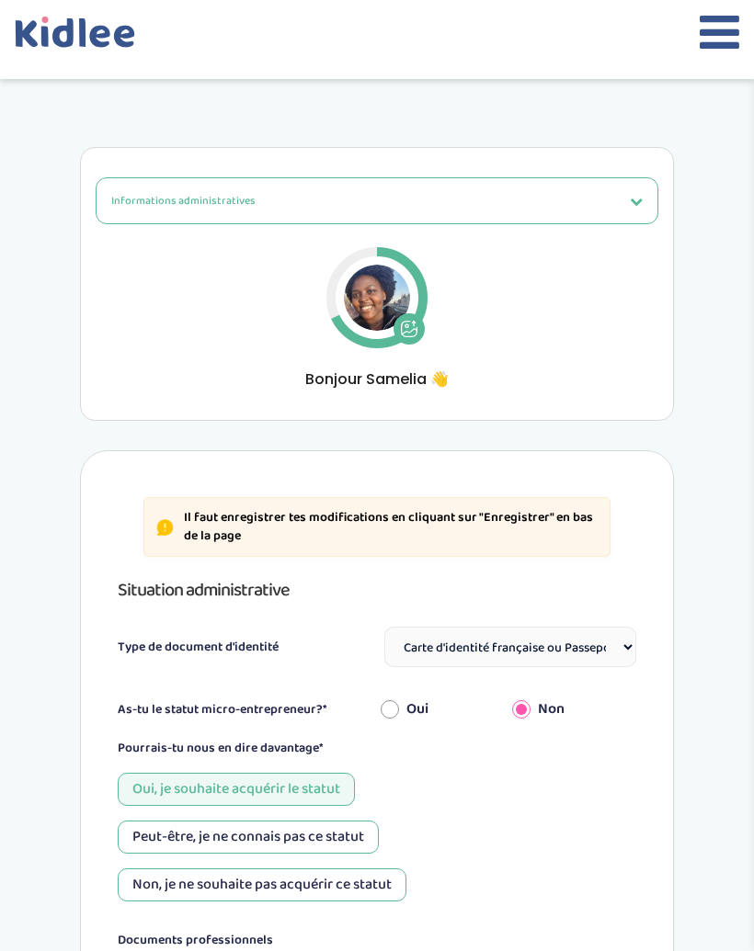
scroll to position [0, 0]
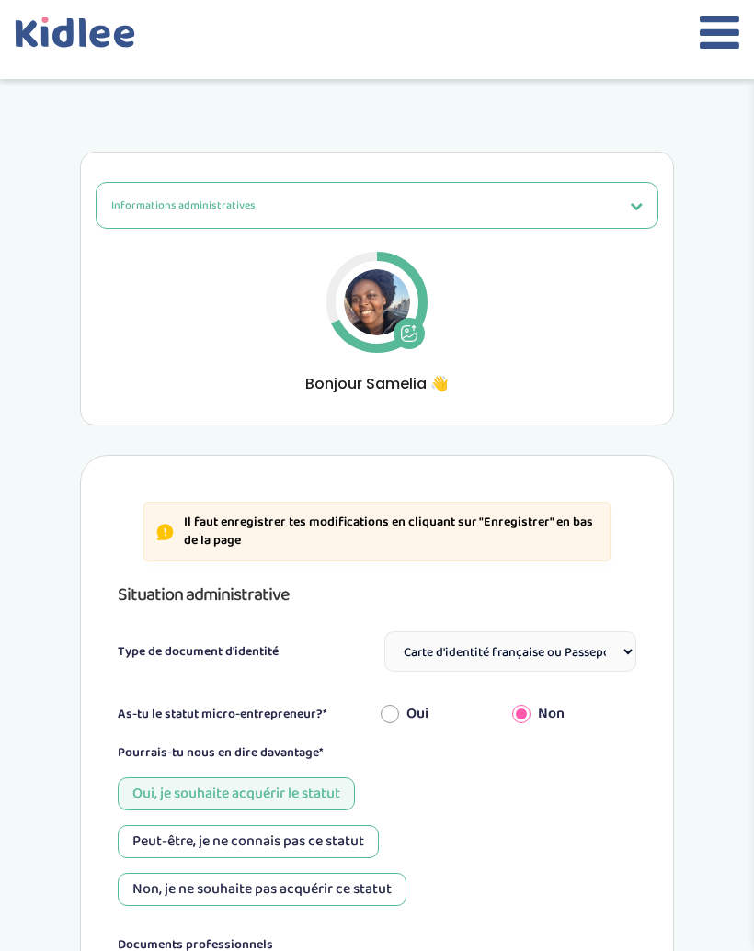
click at [640, 200] on icon at bounding box center [636, 205] width 13 height 13
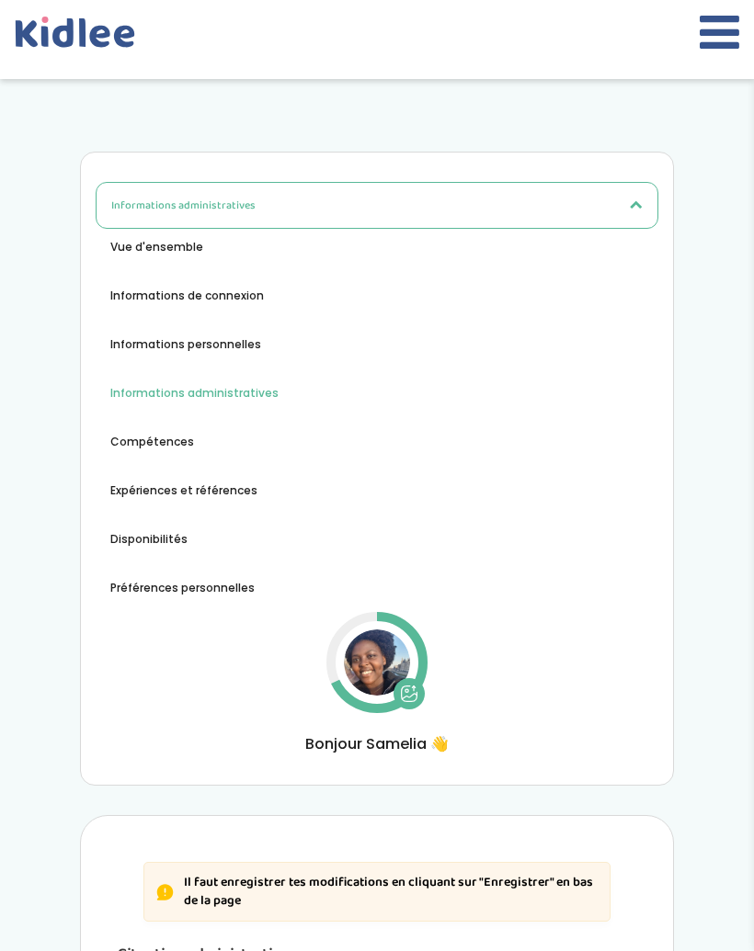
click at [197, 536] on button "Disponibilités" at bounding box center [149, 539] width 107 height 17
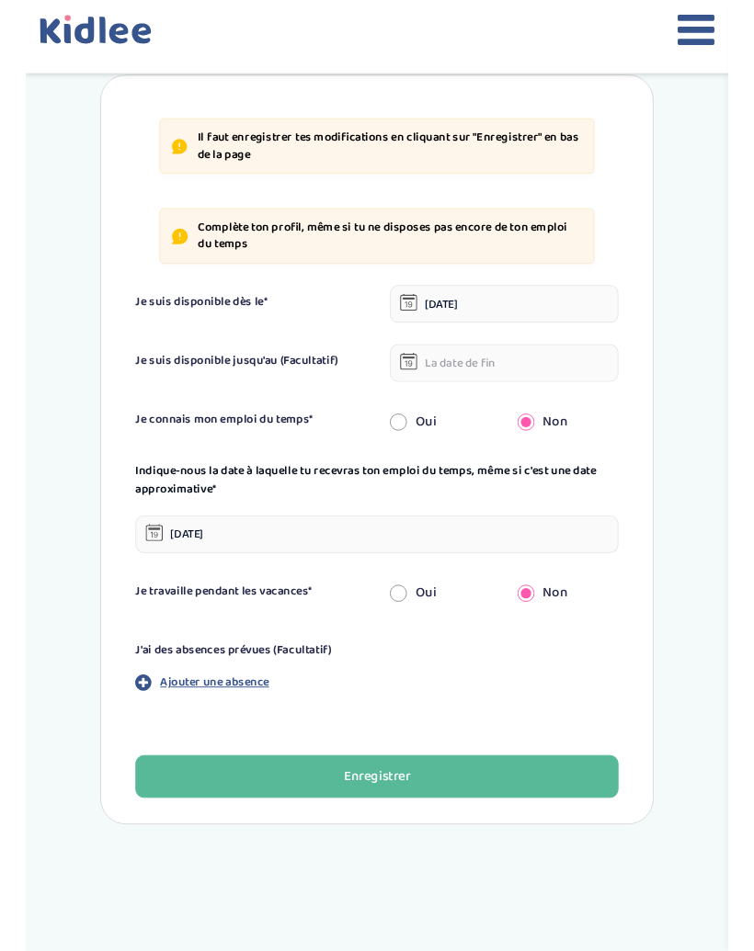
scroll to position [376, 0]
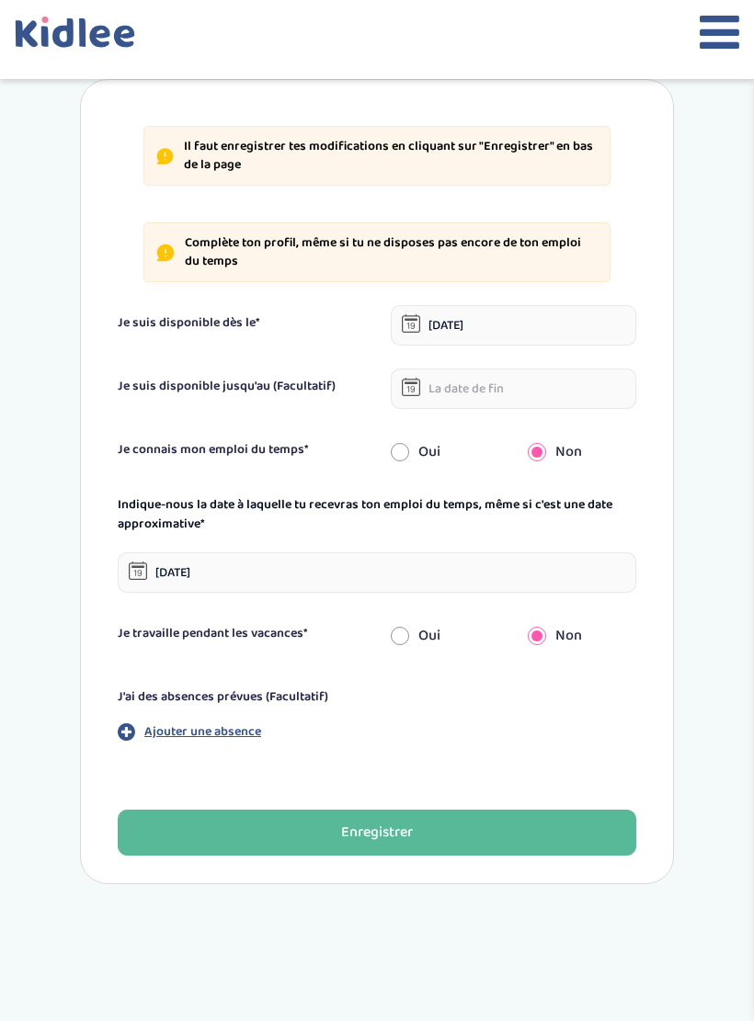
click at [509, 552] on input "[DATE]" at bounding box center [377, 572] width 518 height 40
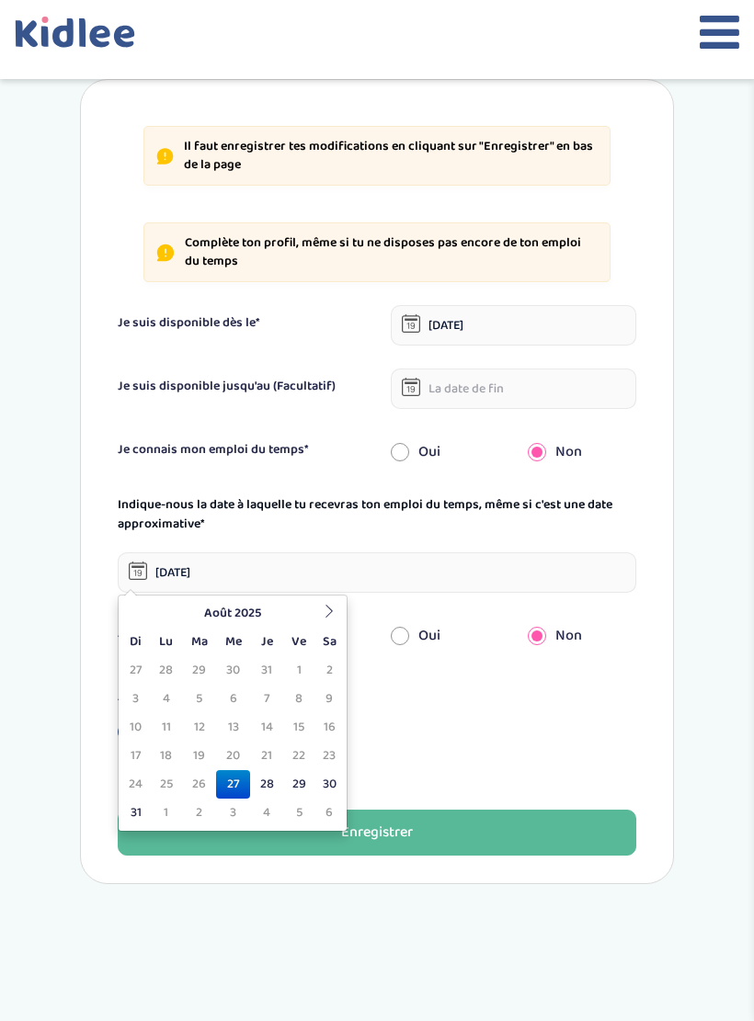
click at [681, 353] on div "Disponibilités Vue d'ensemble Informations de connexion Informations personnell…" at bounding box center [377, 321] width 678 height 1155
type input "27-08-2025"
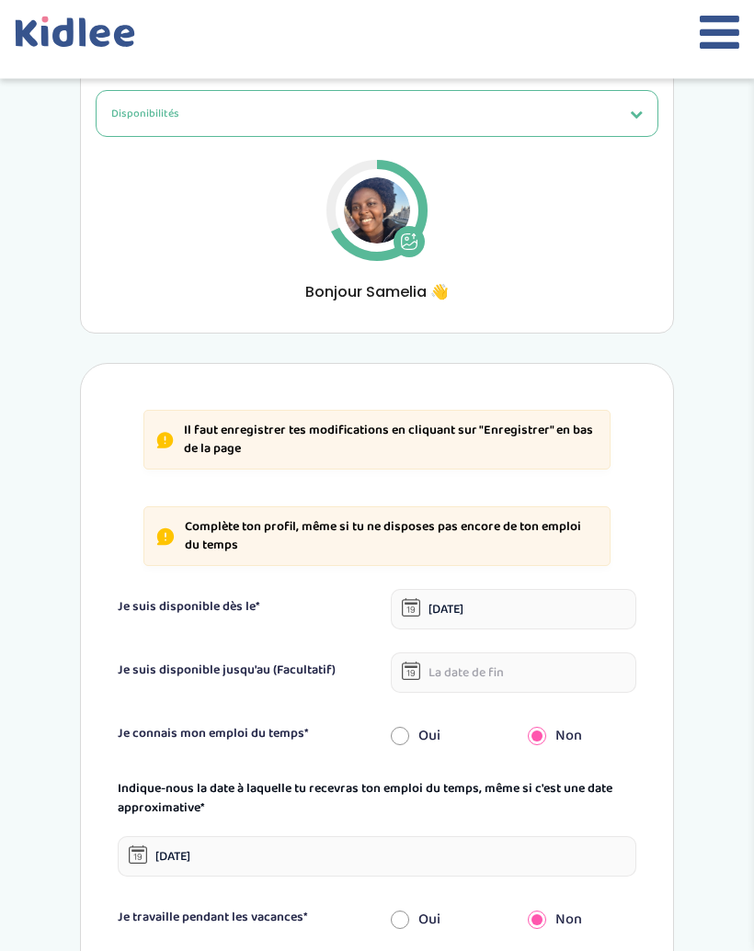
click at [604, 108] on button "Disponibilités" at bounding box center [377, 114] width 563 height 47
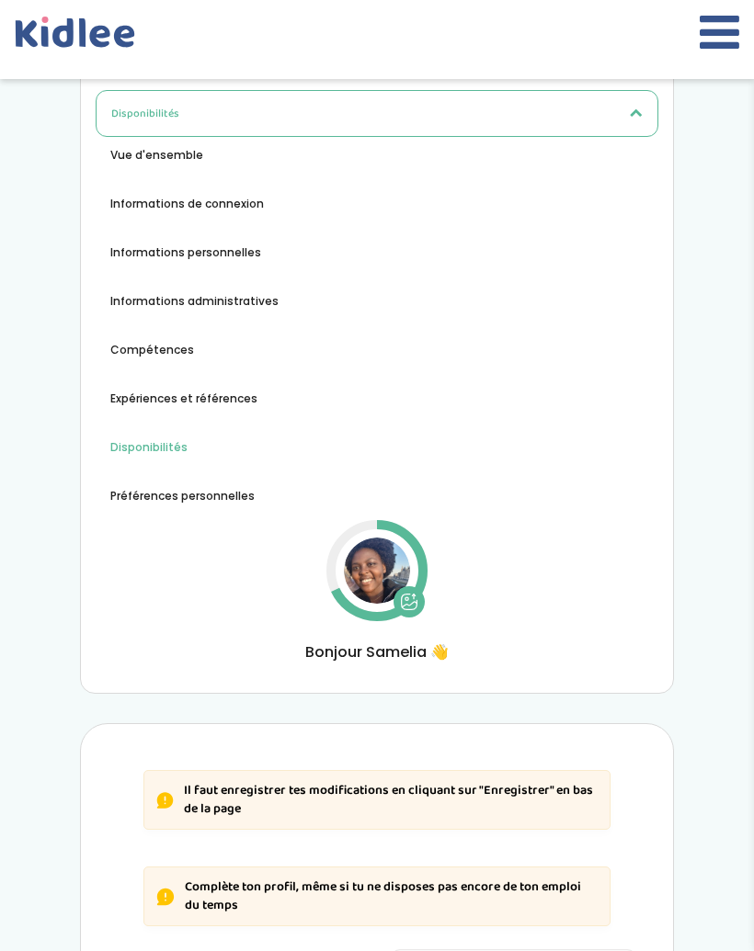
click at [242, 493] on span "Préférences personnelles" at bounding box center [182, 496] width 144 height 17
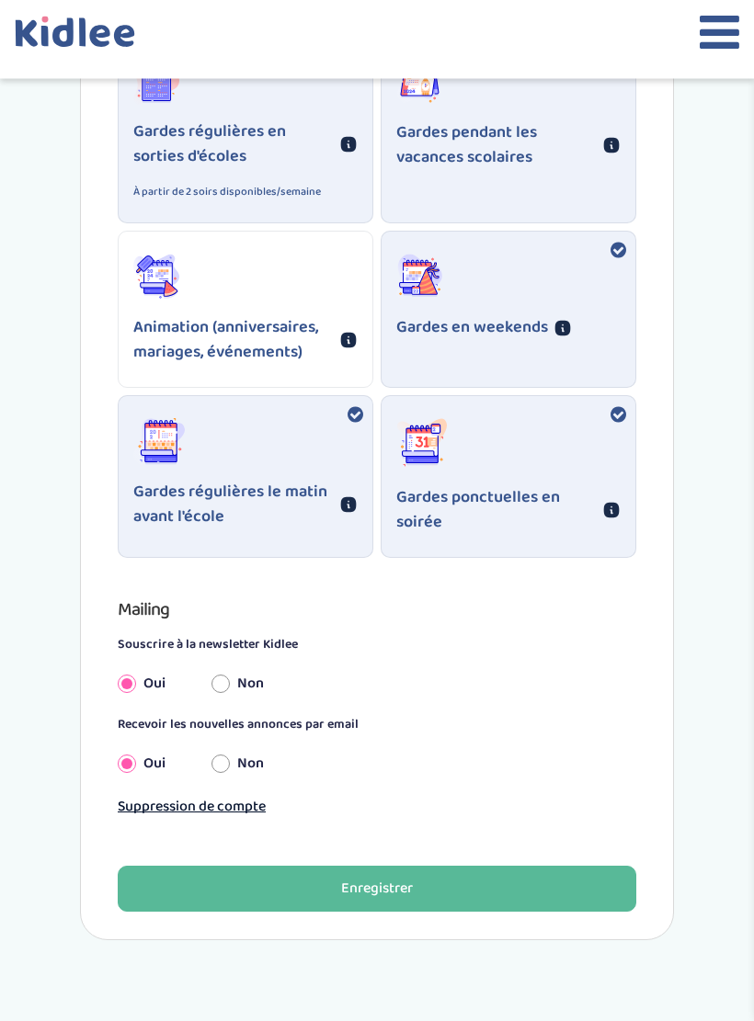
scroll to position [1616, 0]
click at [485, 883] on button "Enregistrer" at bounding box center [377, 889] width 518 height 46
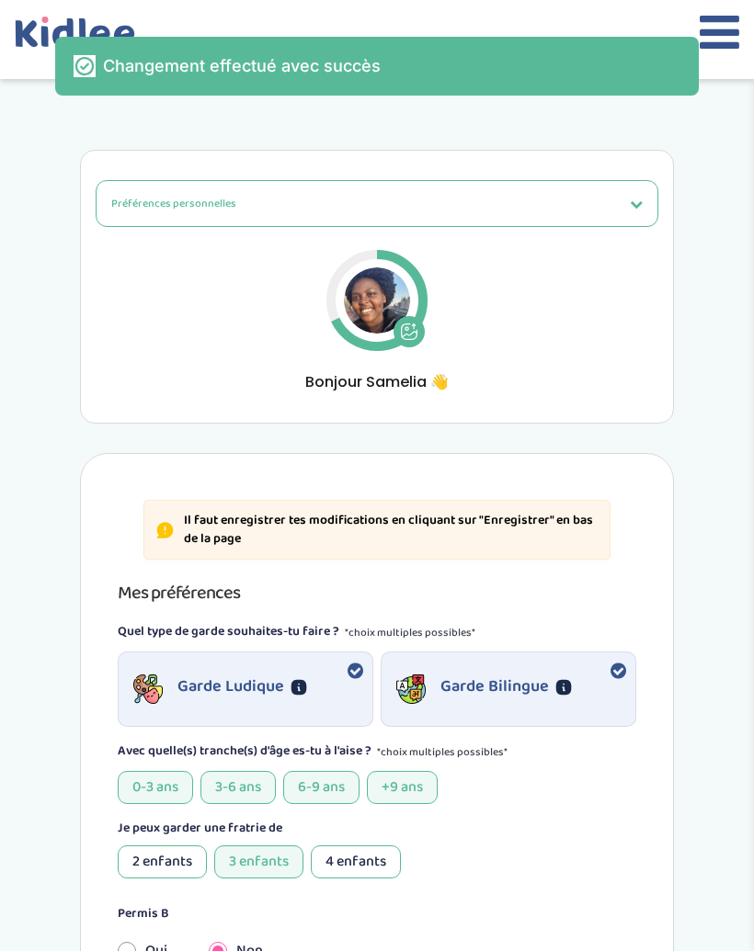
scroll to position [0, 0]
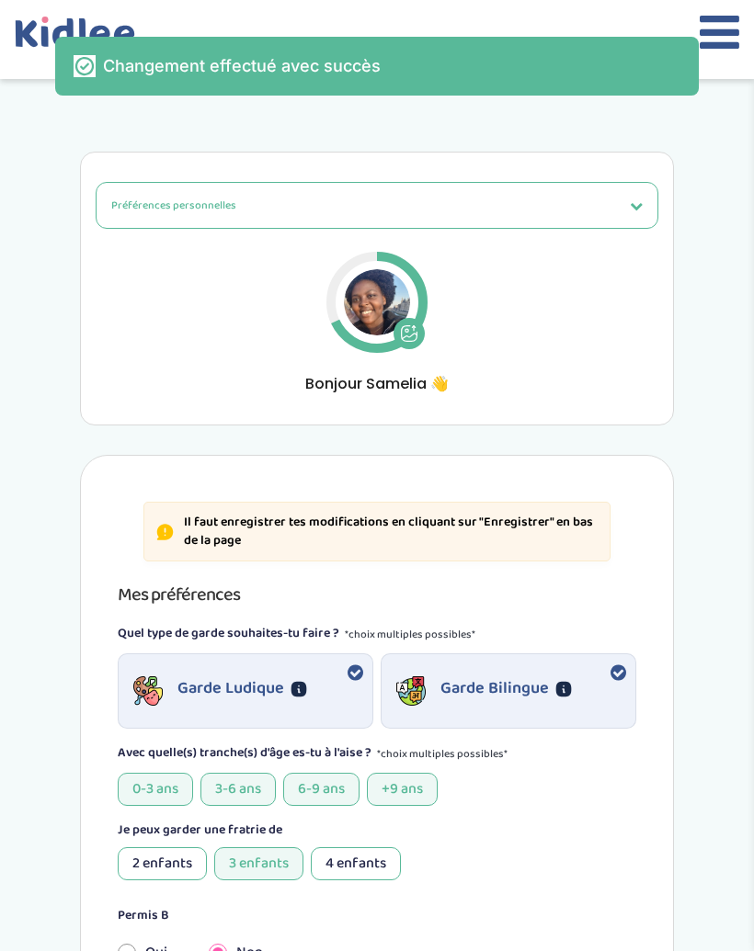
click at [503, 199] on button "Préférences personnelles" at bounding box center [377, 205] width 563 height 47
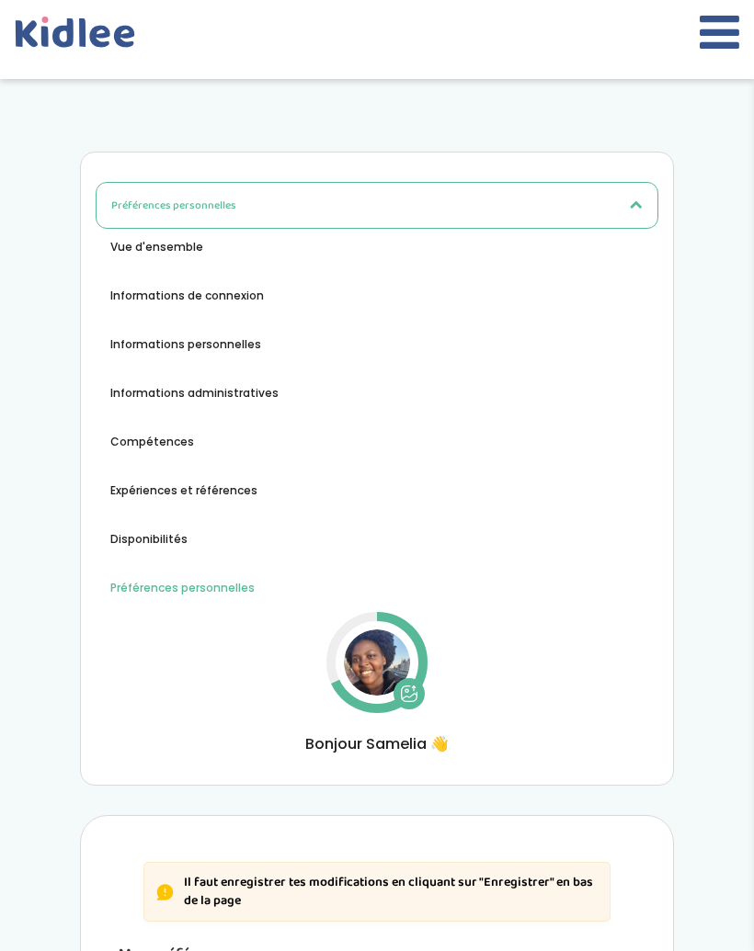
click at [475, 258] on ul "Vue d'ensemble Informations de connexion Informations personnelles Informations…" at bounding box center [377, 418] width 563 height 360
click at [461, 247] on li "Vue d'ensemble" at bounding box center [377, 247] width 563 height 19
click at [175, 255] on span "Vue d'ensemble" at bounding box center [156, 247] width 93 height 17
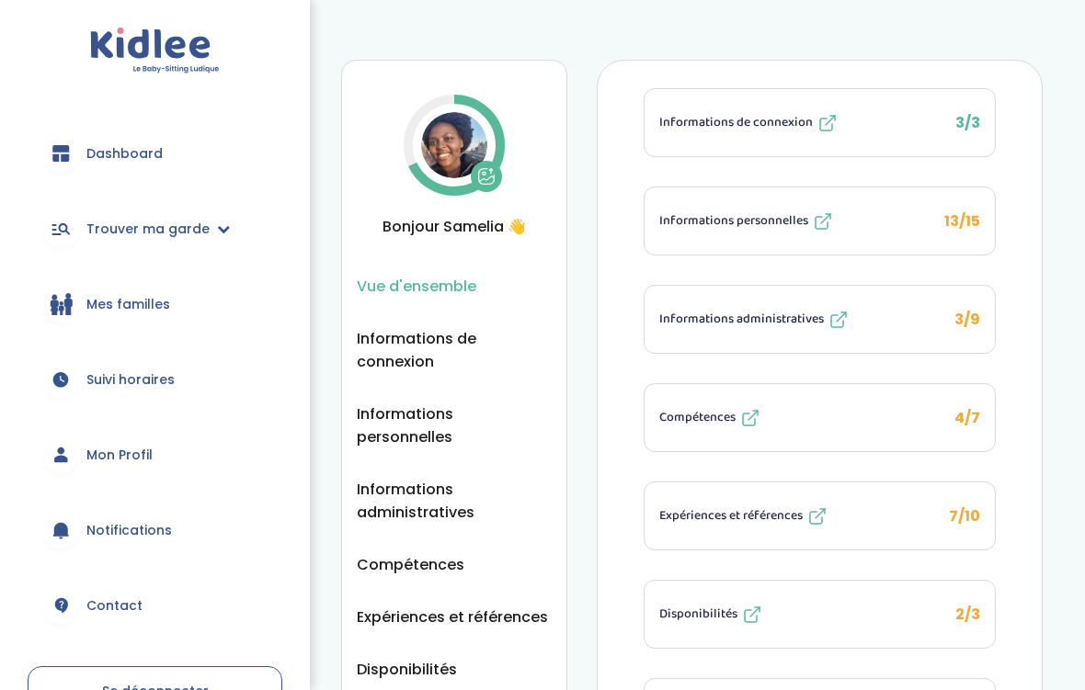
click at [687, 333] on button "Informations administratives 3/9" at bounding box center [819, 319] width 350 height 67
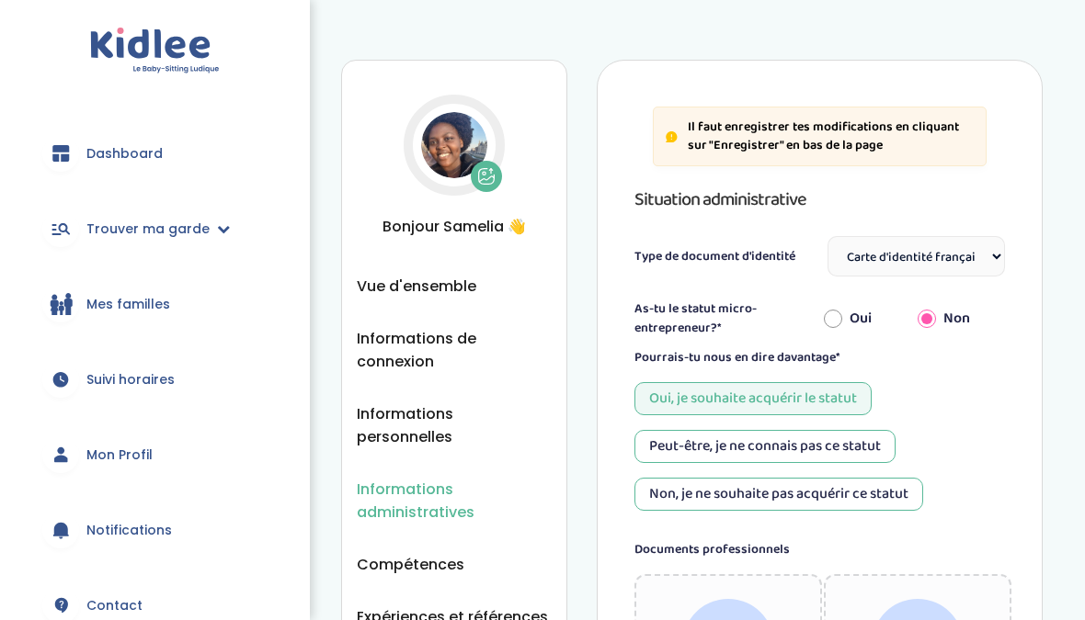
select select "Carte d'identité française ou Passeport français daté de moins de 5 ans"
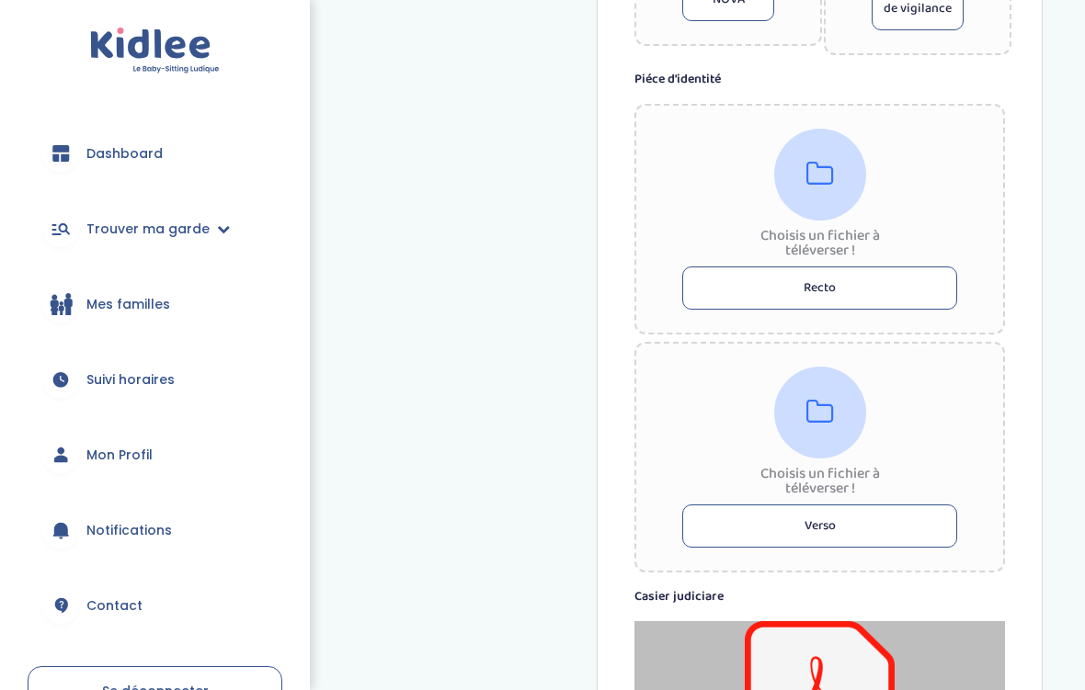
scroll to position [1051, 0]
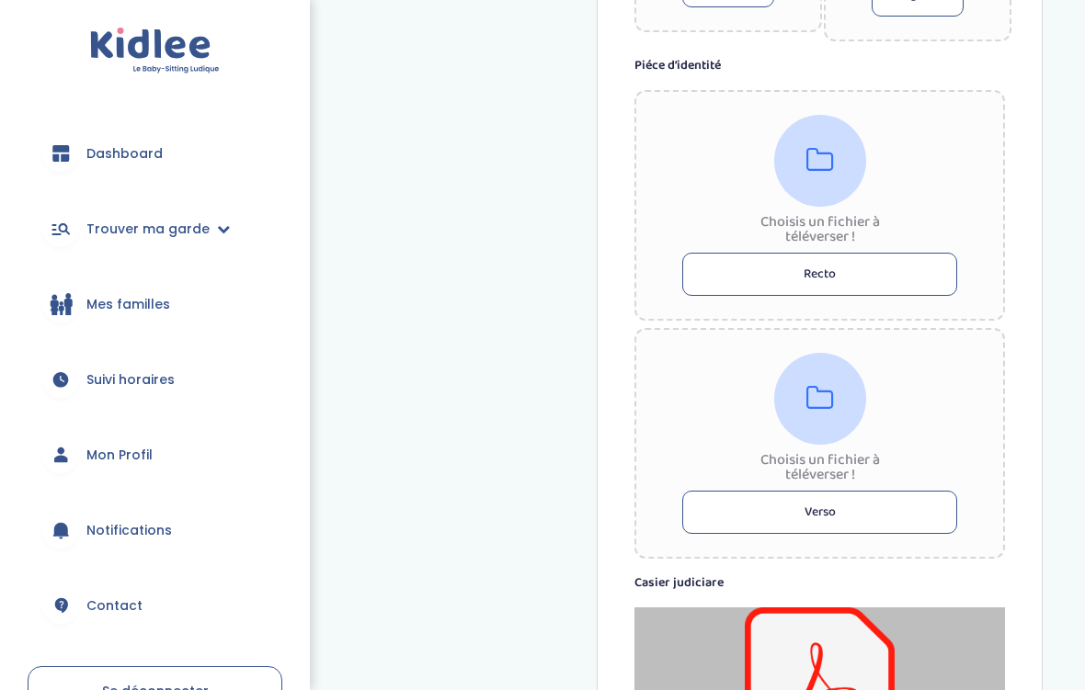
click at [735, 282] on button "Recto" at bounding box center [819, 274] width 275 height 43
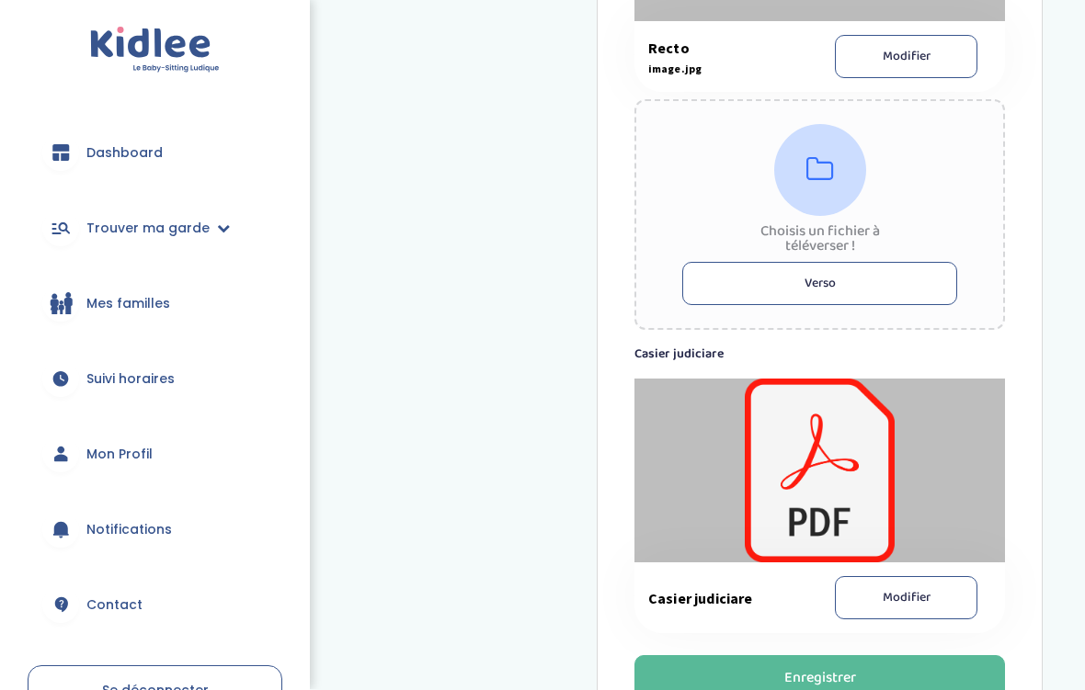
scroll to position [1350, 0]
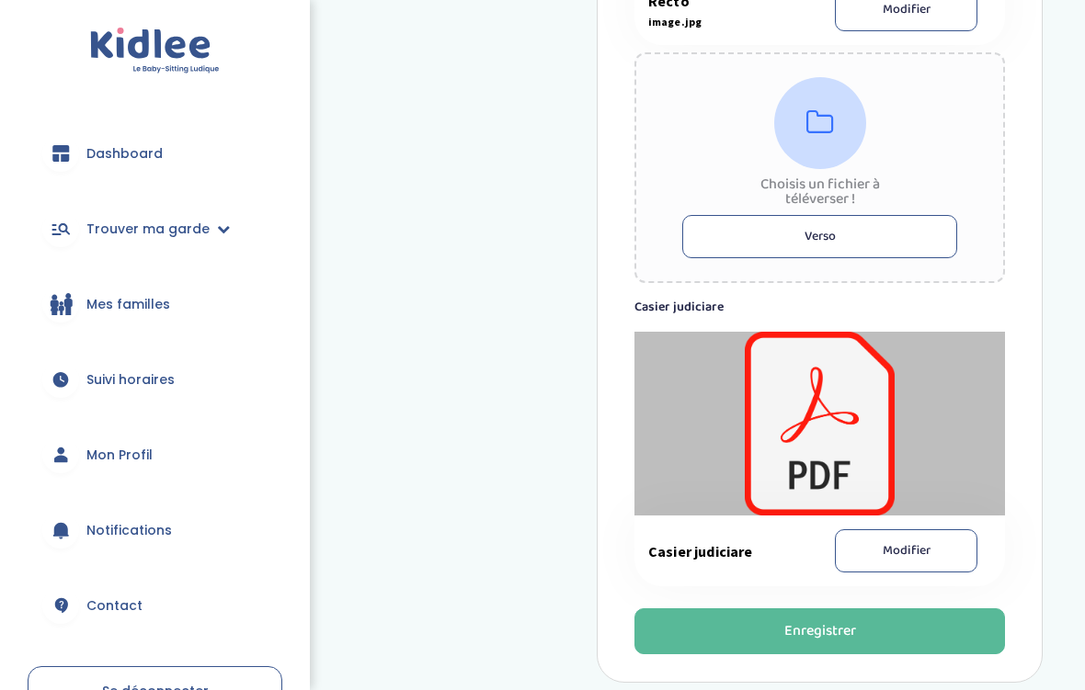
click at [944, 620] on button "Enregistrer" at bounding box center [819, 632] width 370 height 46
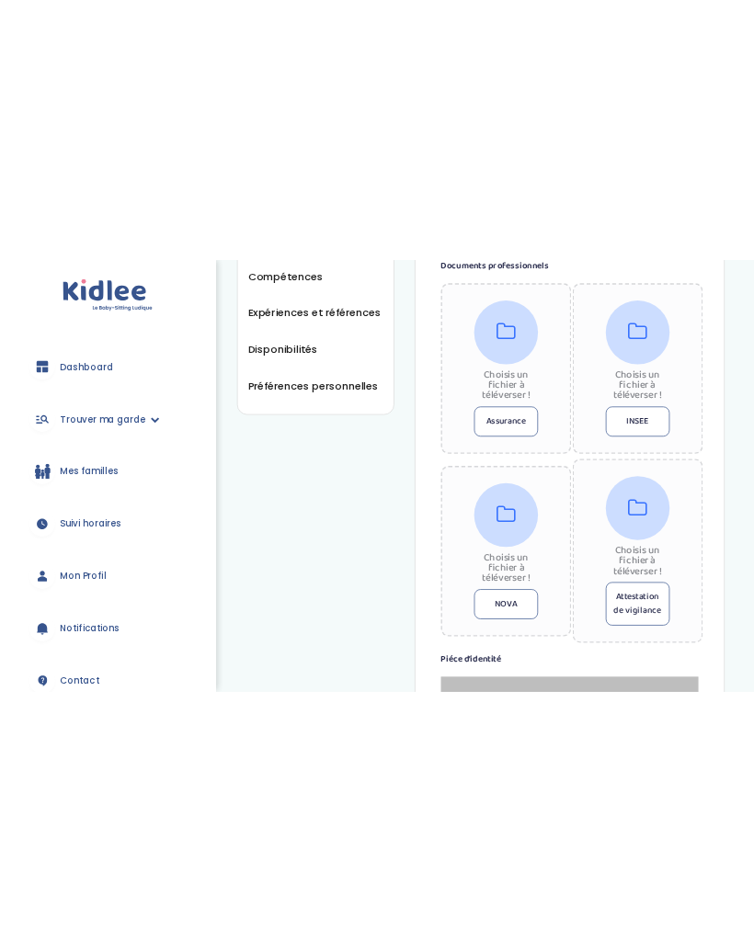
scroll to position [512, 0]
